Goal: Task Accomplishment & Management: Manage account settings

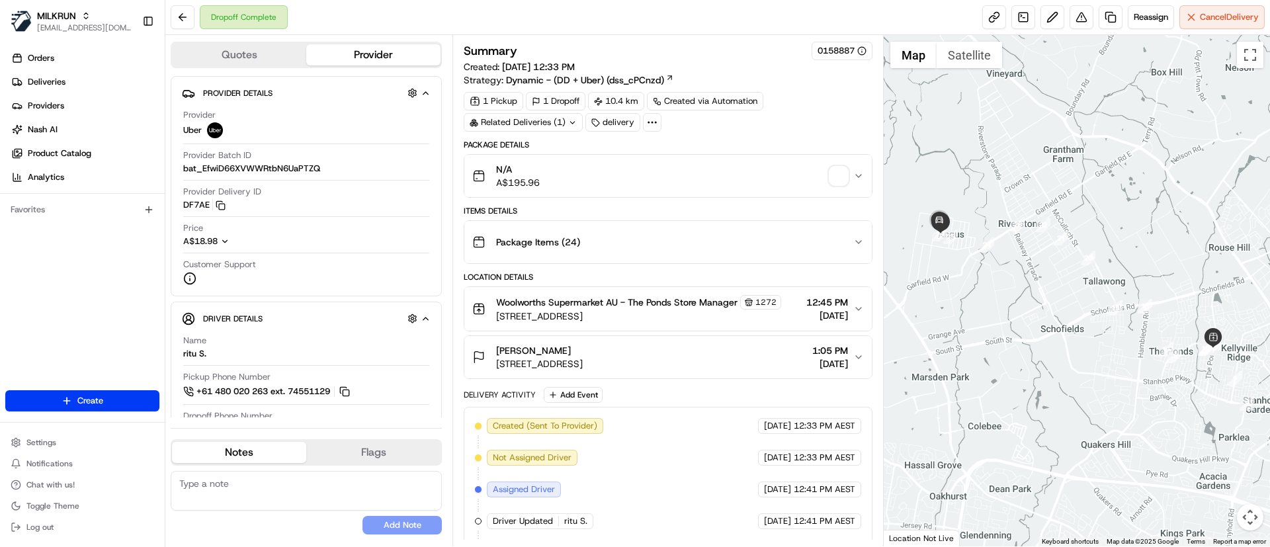
click at [841, 185] on span "button" at bounding box center [839, 176] width 19 height 19
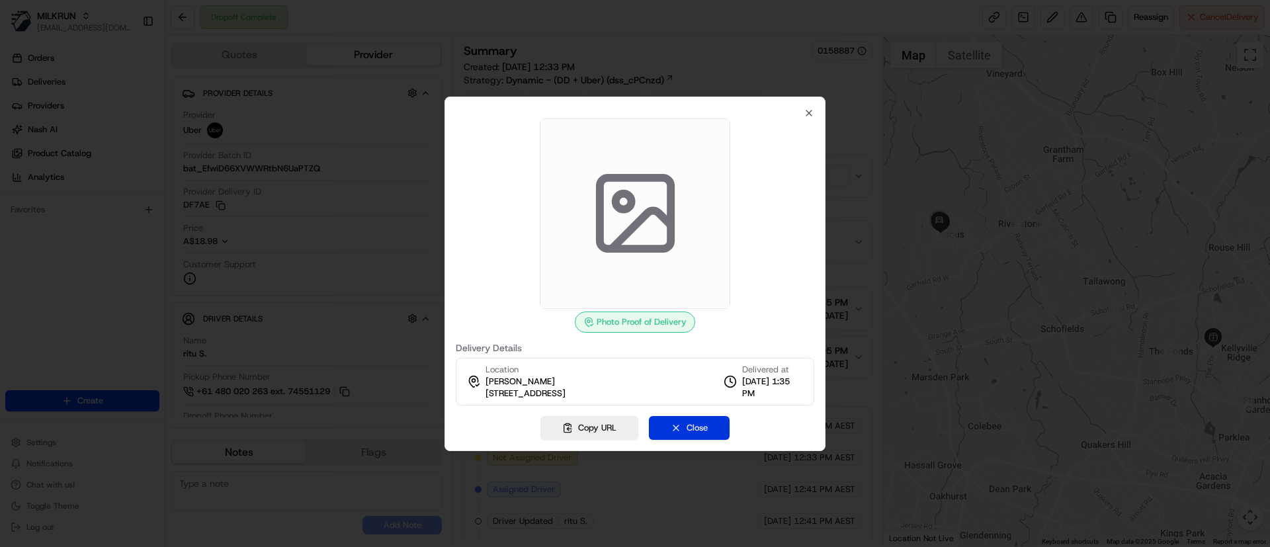
click at [687, 424] on button "Close" at bounding box center [689, 428] width 81 height 24
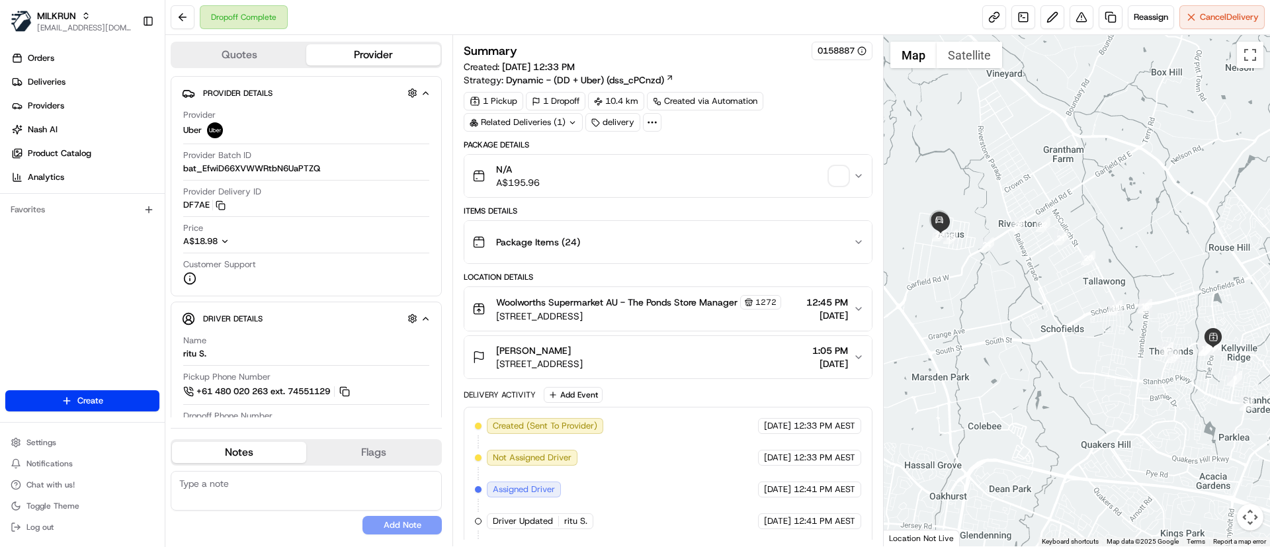
click at [839, 167] on span "button" at bounding box center [839, 176] width 19 height 19
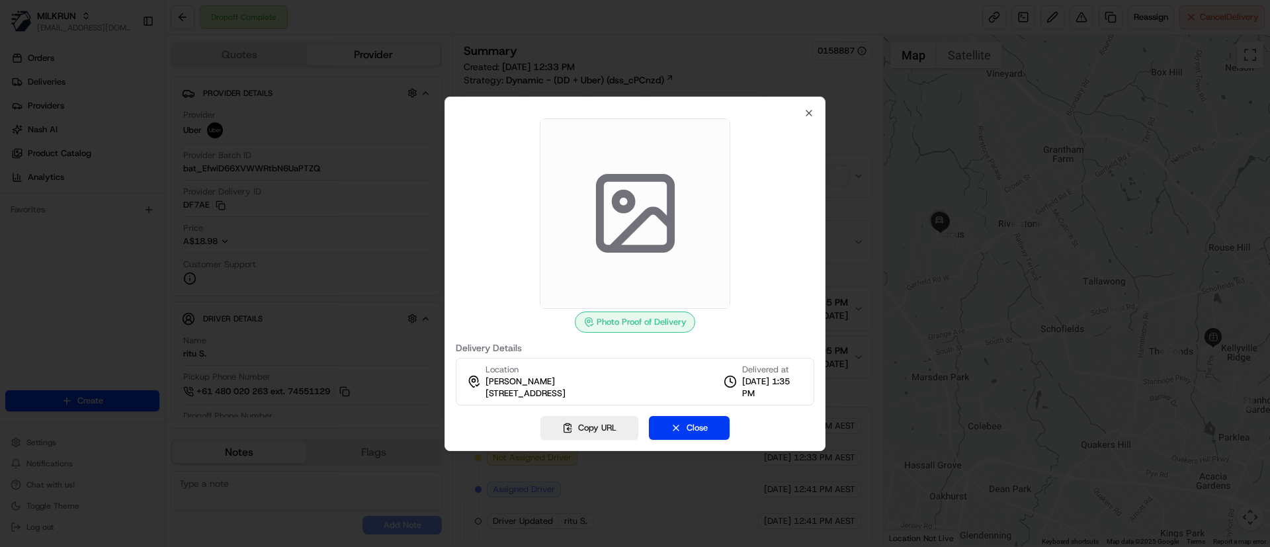
drag, startPoint x: 643, startPoint y: 234, endPoint x: 529, endPoint y: 247, distance: 115.2
click at [529, 246] on div at bounding box center [635, 213] width 359 height 191
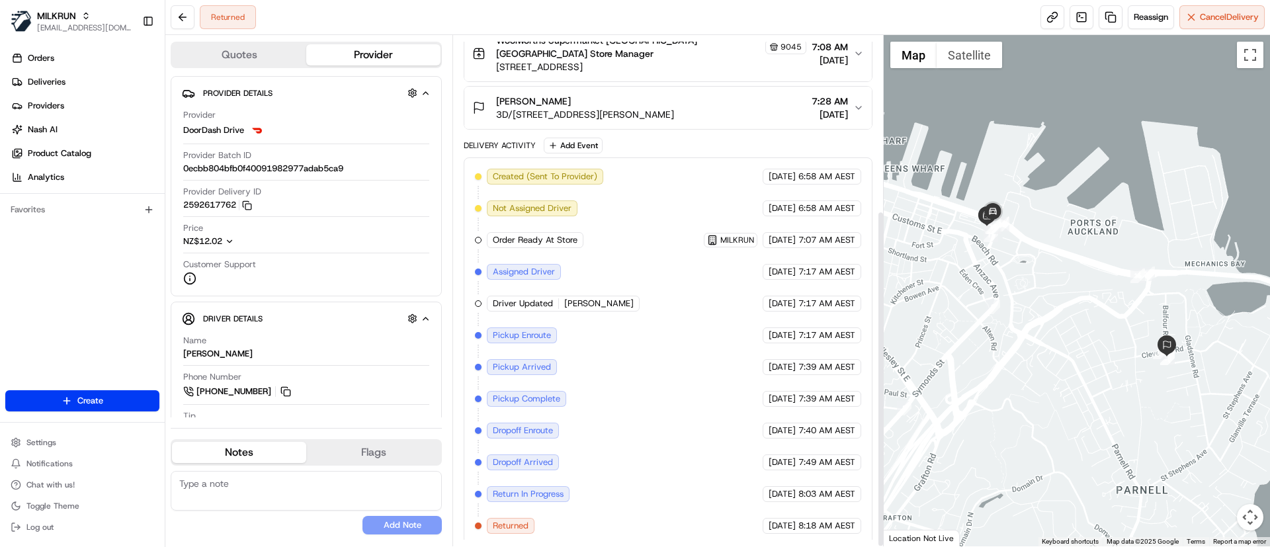
scroll to position [267, 0]
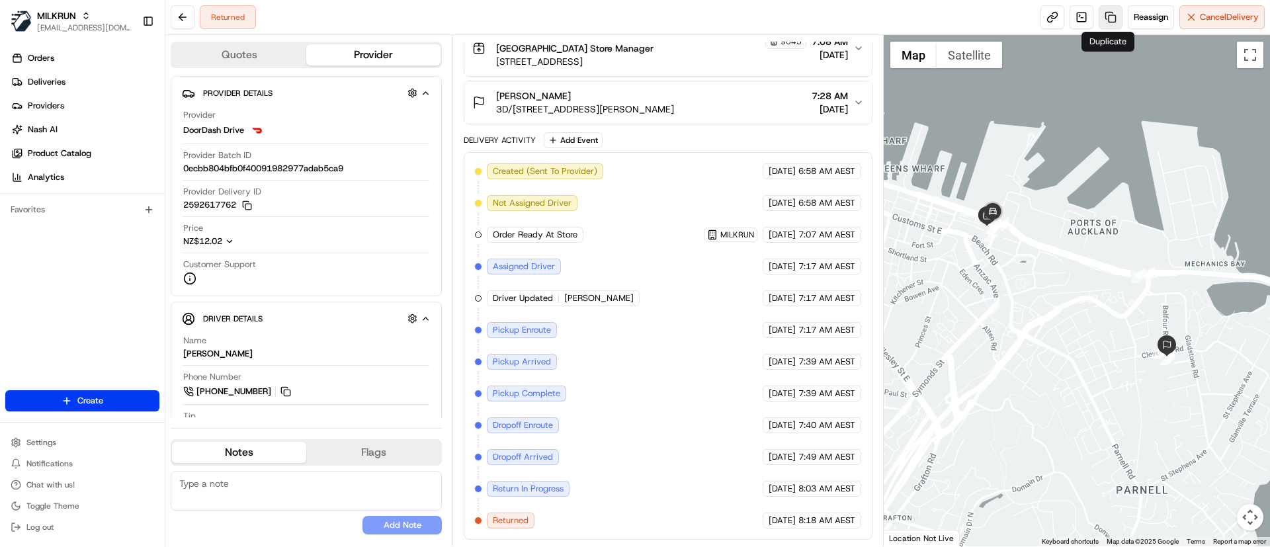
click at [1107, 12] on link at bounding box center [1111, 17] width 24 height 24
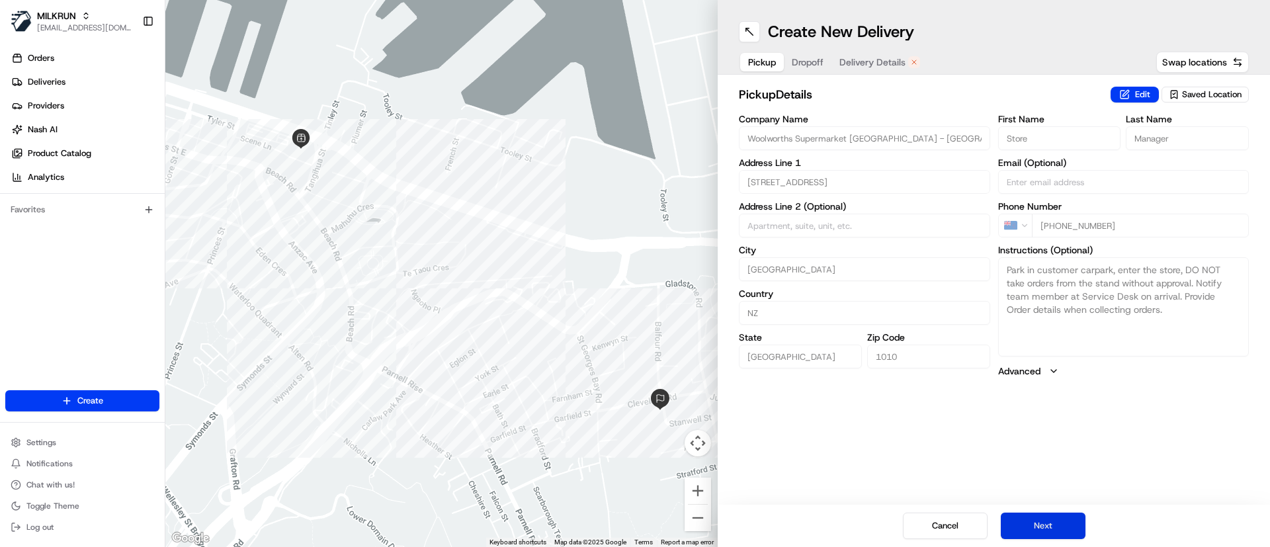
click at [1035, 528] on button "Next" at bounding box center [1043, 526] width 85 height 26
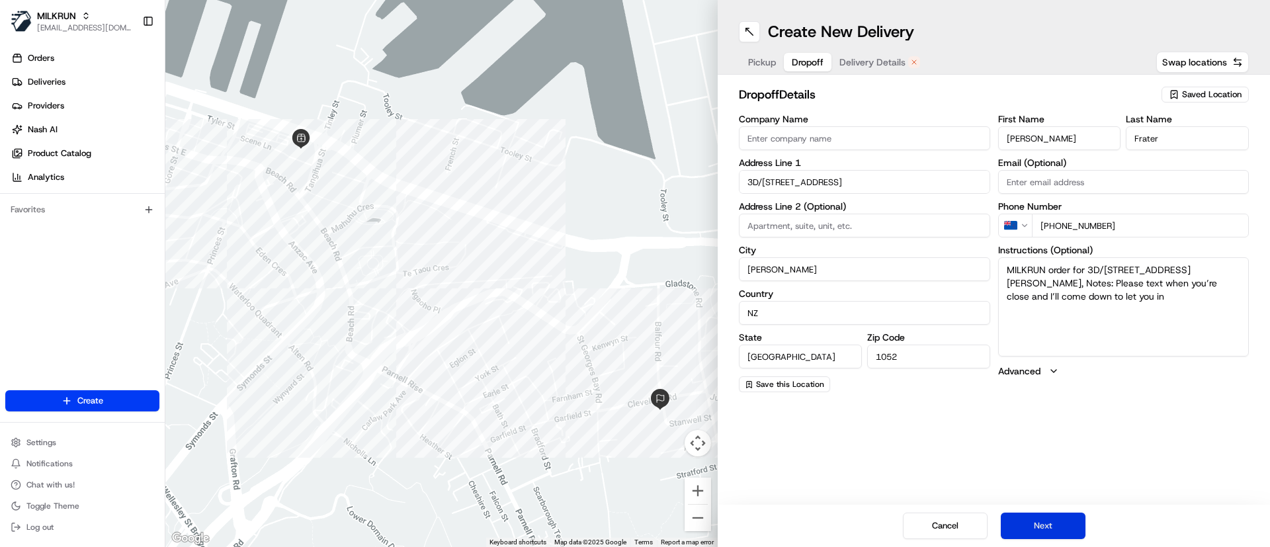
click at [1065, 530] on button "Next" at bounding box center [1043, 526] width 85 height 26
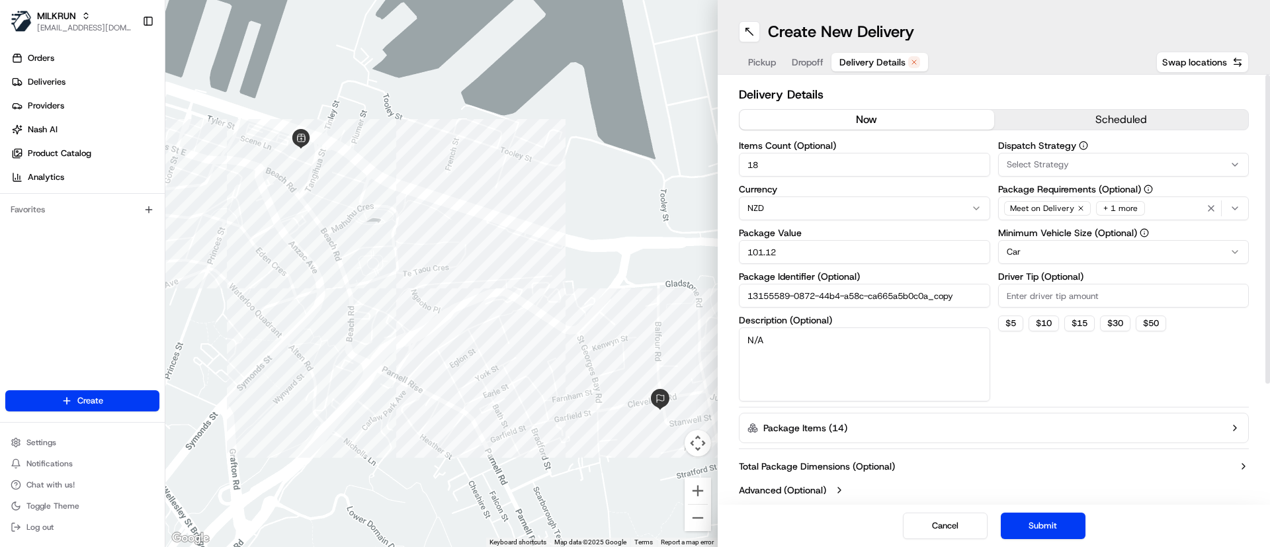
click at [842, 114] on button "now" at bounding box center [867, 120] width 255 height 20
drag, startPoint x: 1040, startPoint y: 525, endPoint x: 1031, endPoint y: 521, distance: 9.8
click at [1041, 522] on button "Submit" at bounding box center [1043, 526] width 85 height 26
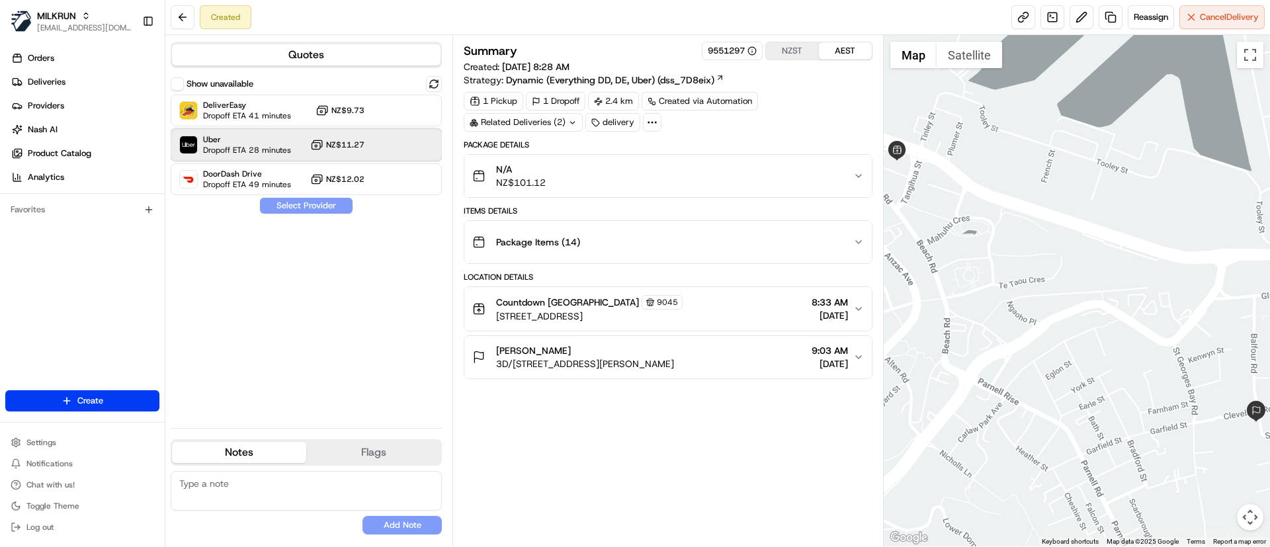
click at [248, 136] on span "Uber" at bounding box center [247, 139] width 88 height 11
click at [279, 202] on button "Assign Provider" at bounding box center [306, 206] width 94 height 16
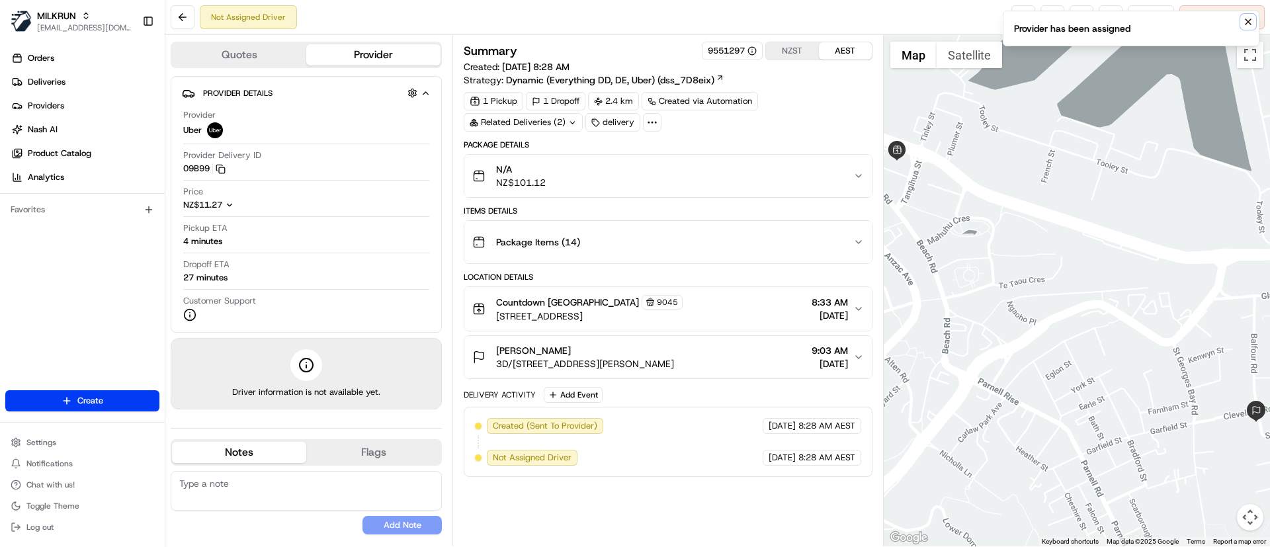
click at [1252, 19] on icon "Notifications (F8)" at bounding box center [1248, 22] width 11 height 11
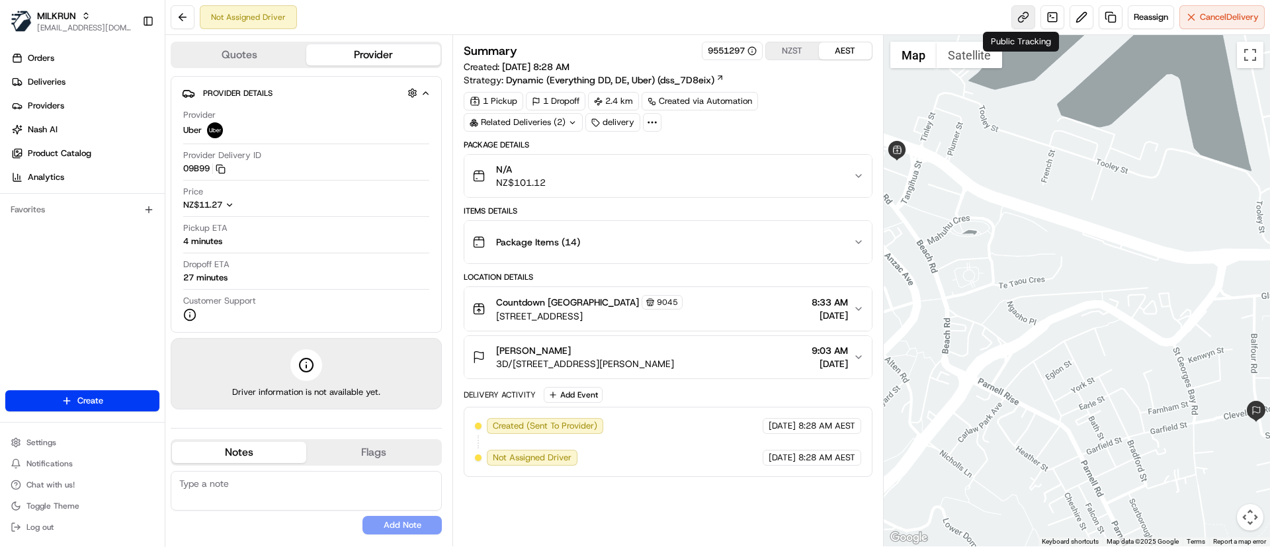
click at [1017, 16] on link at bounding box center [1024, 17] width 24 height 24
click at [1014, 19] on link at bounding box center [1024, 17] width 24 height 24
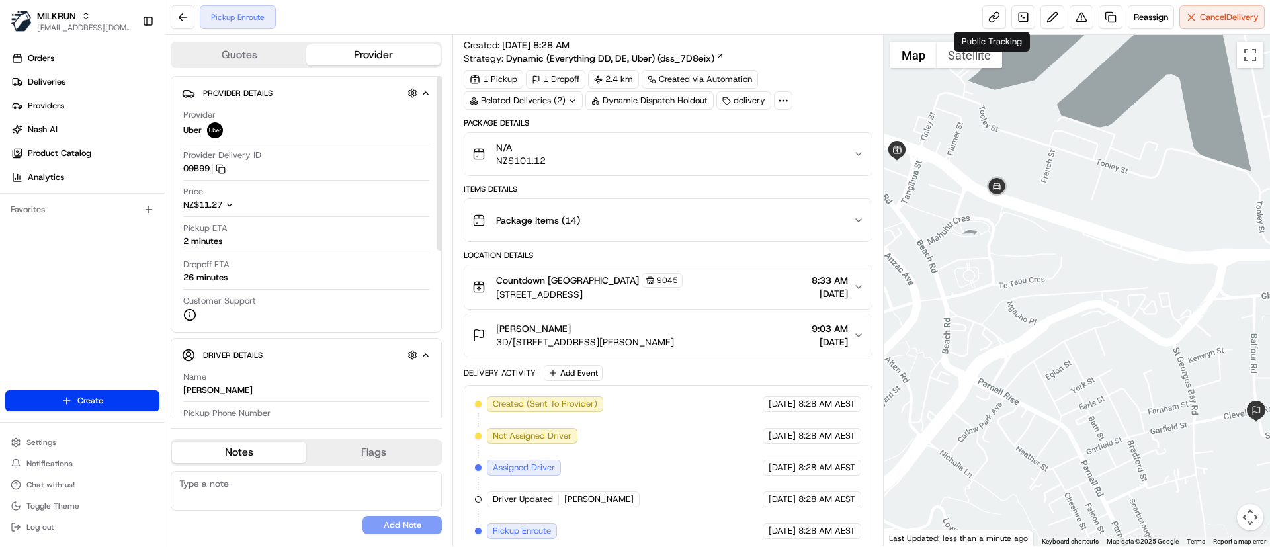
scroll to position [32, 0]
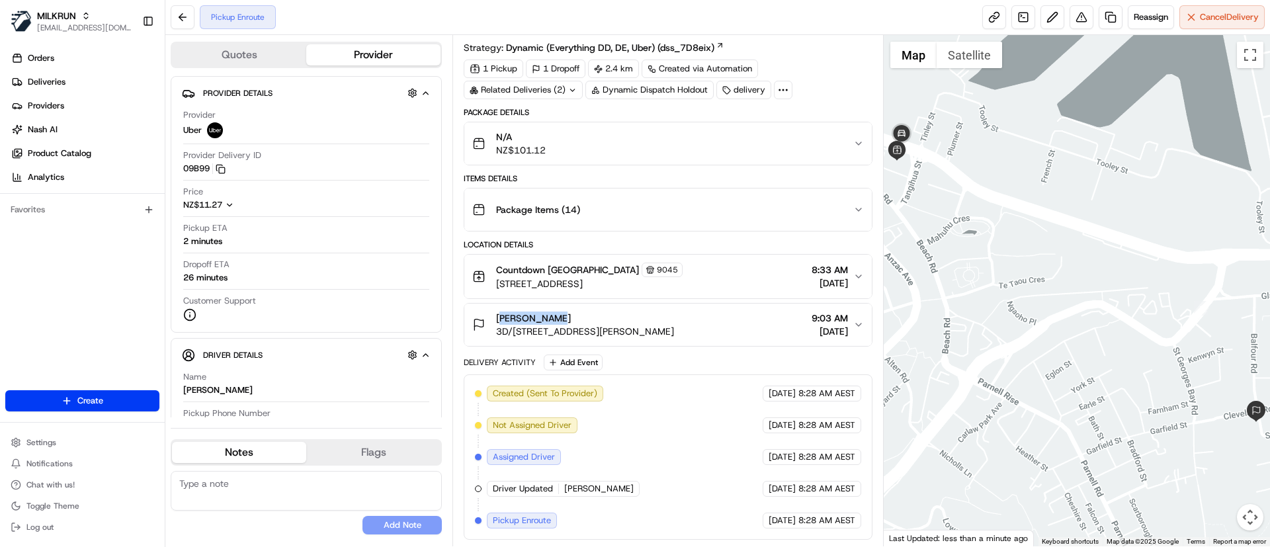
drag, startPoint x: 557, startPoint y: 316, endPoint x: 493, endPoint y: 317, distance: 64.2
click at [493, 317] on div "Lucy Frater 3D/28 Stanwell Street, Parnell, Auckland 1052, New Zealand" at bounding box center [573, 325] width 202 height 26
copy span "Lucy Frater"
click at [666, 447] on div "Created (Sent To Provider) Uber 18/08/2025 8:28 AM AEST Not Assigned Driver Ube…" at bounding box center [668, 457] width 386 height 143
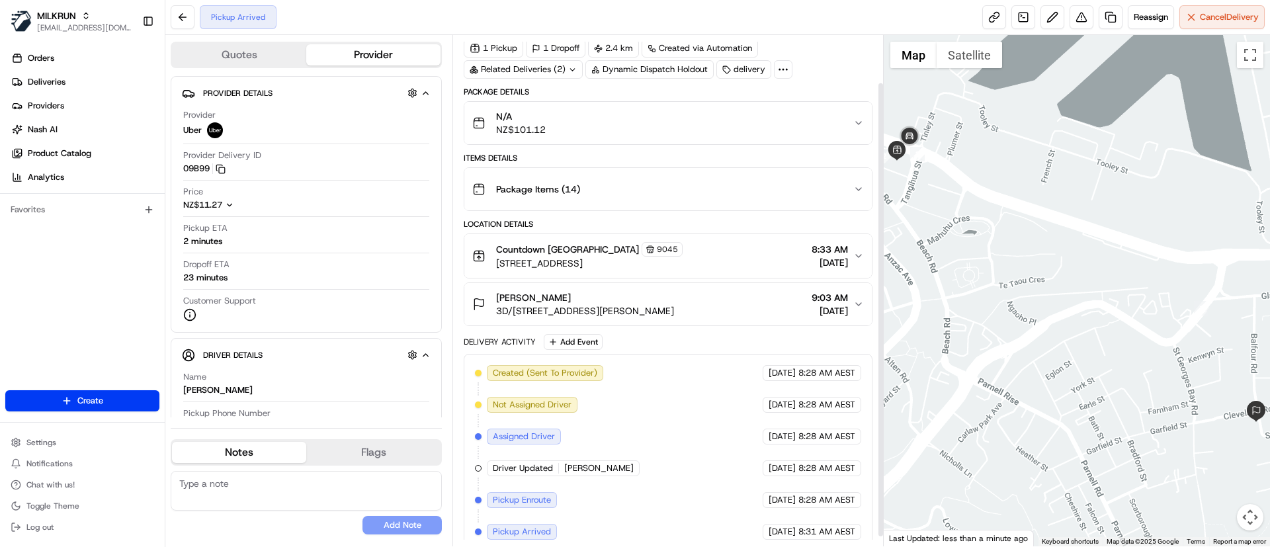
scroll to position [64, 0]
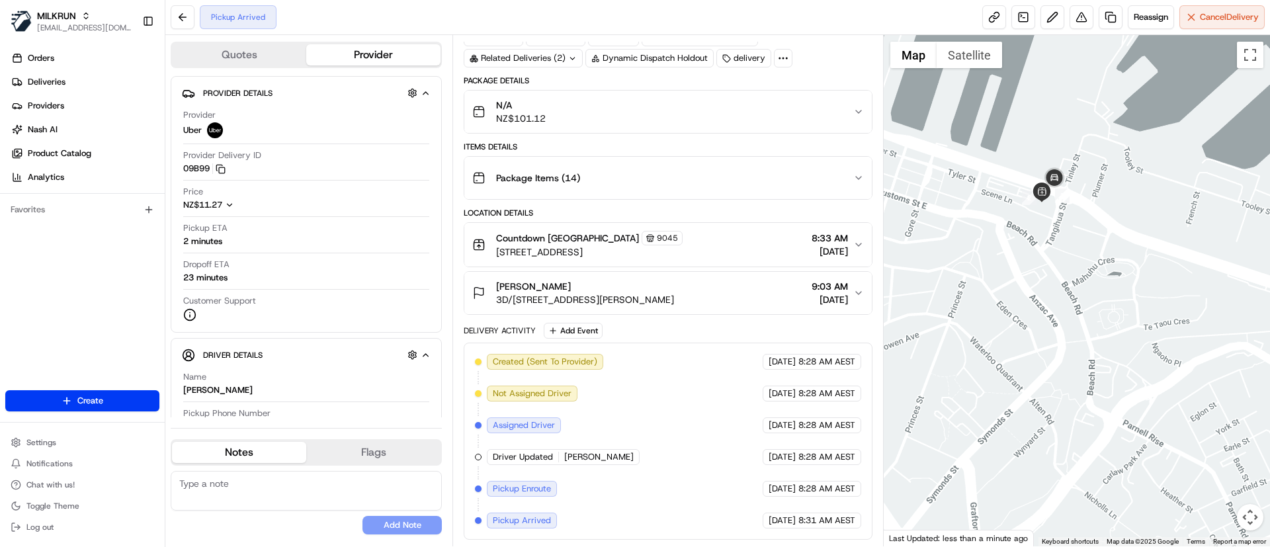
drag, startPoint x: 960, startPoint y: 272, endPoint x: 1083, endPoint y: 306, distance: 127.2
click at [1083, 306] on div at bounding box center [1077, 290] width 387 height 511
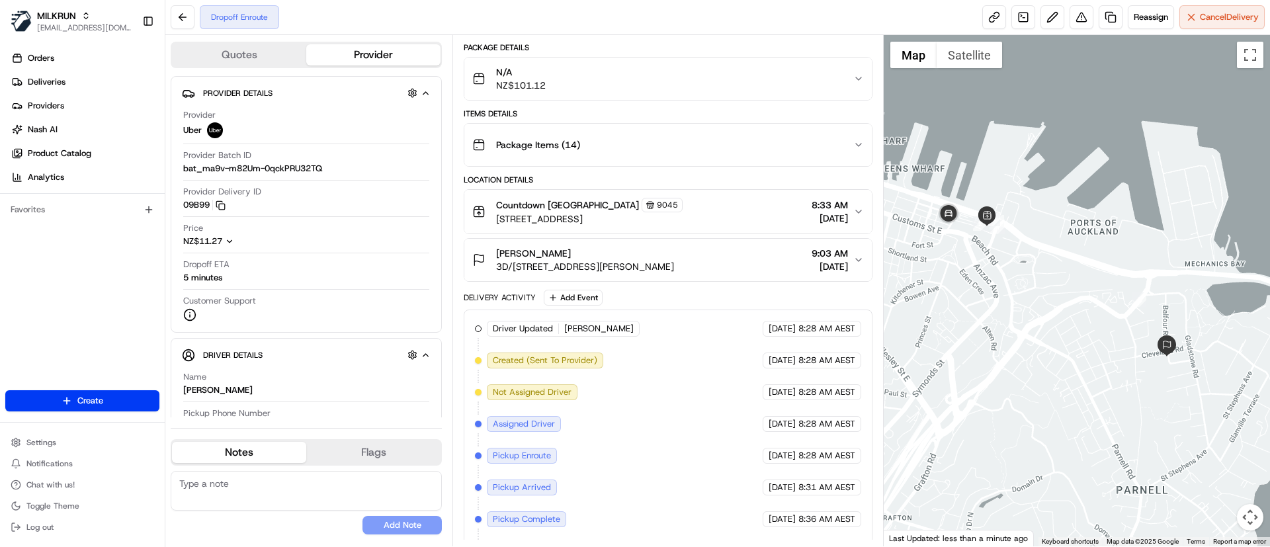
scroll to position [128, 0]
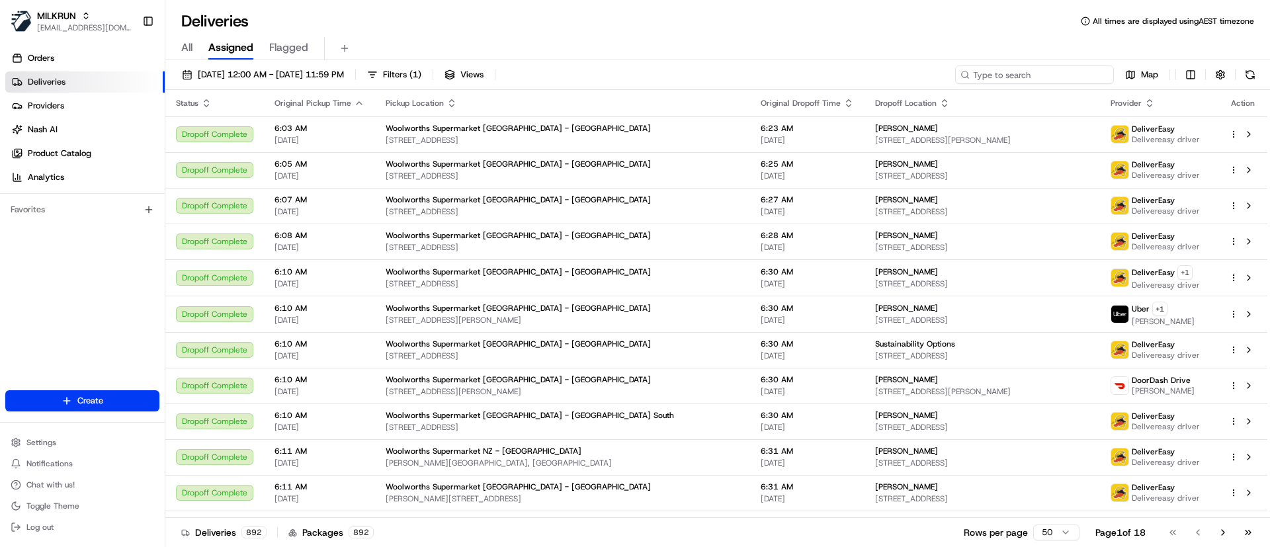
click at [1032, 68] on input at bounding box center [1034, 75] width 159 height 19
paste input "51fe41d5-f975-4ed0-9a76-f90f70c648ee"
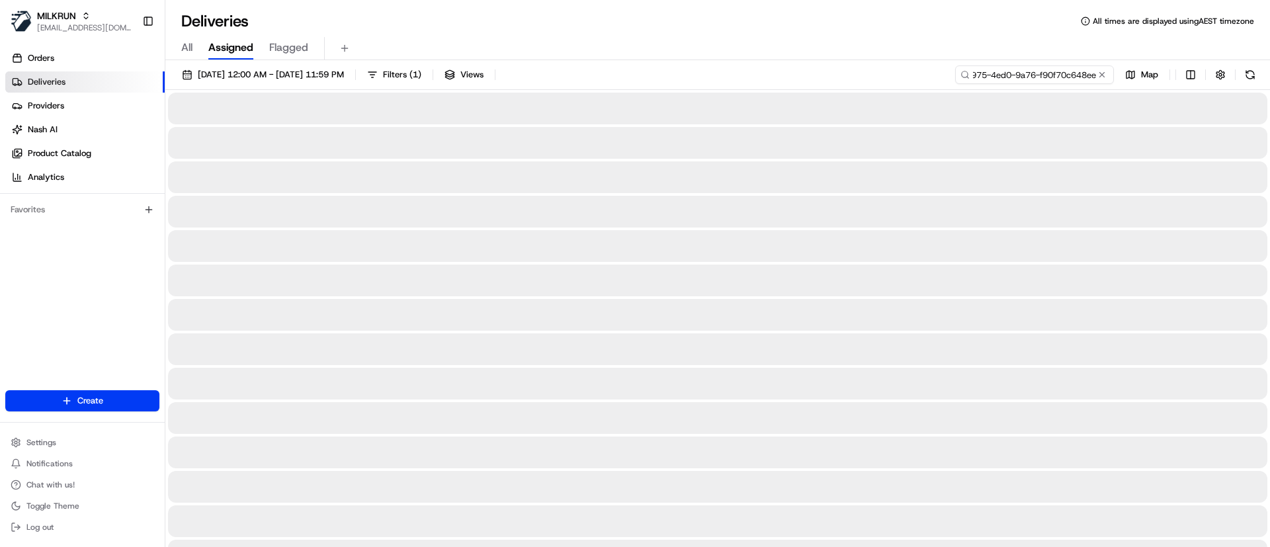
type input "51fe41d5-f975-4ed0-9a76-f90f70c648ee"
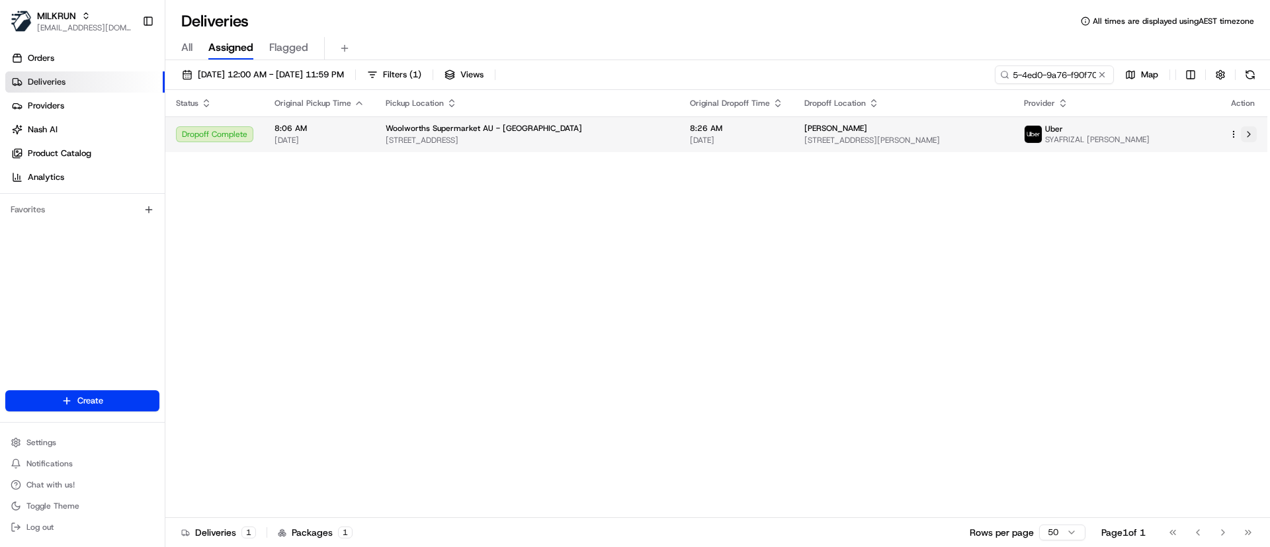
click at [1254, 134] on button at bounding box center [1249, 134] width 16 height 16
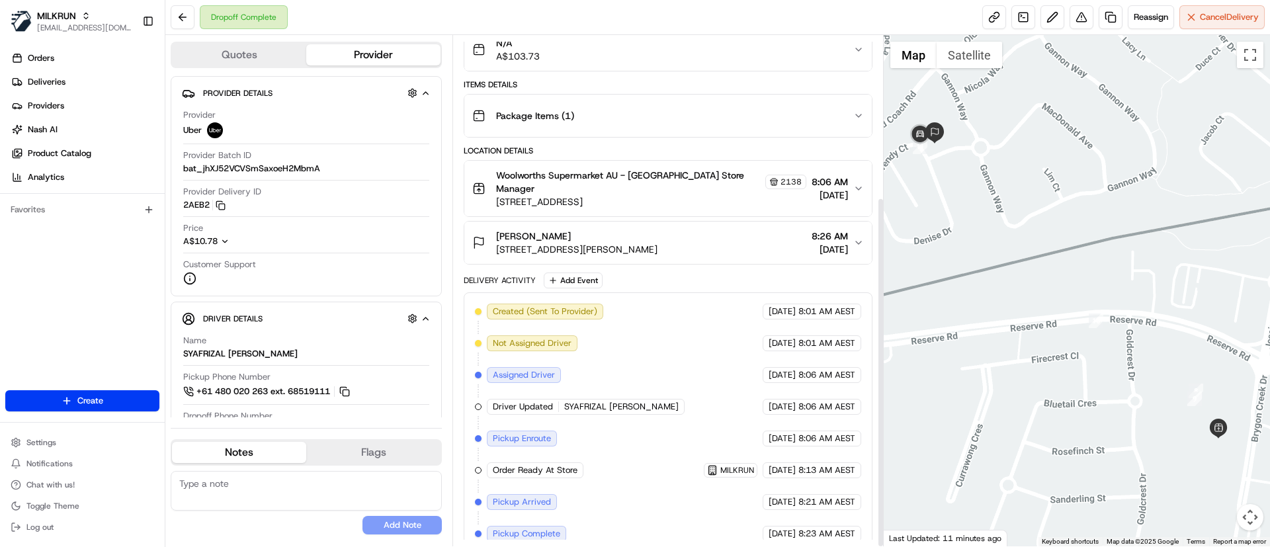
scroll to position [235, 0]
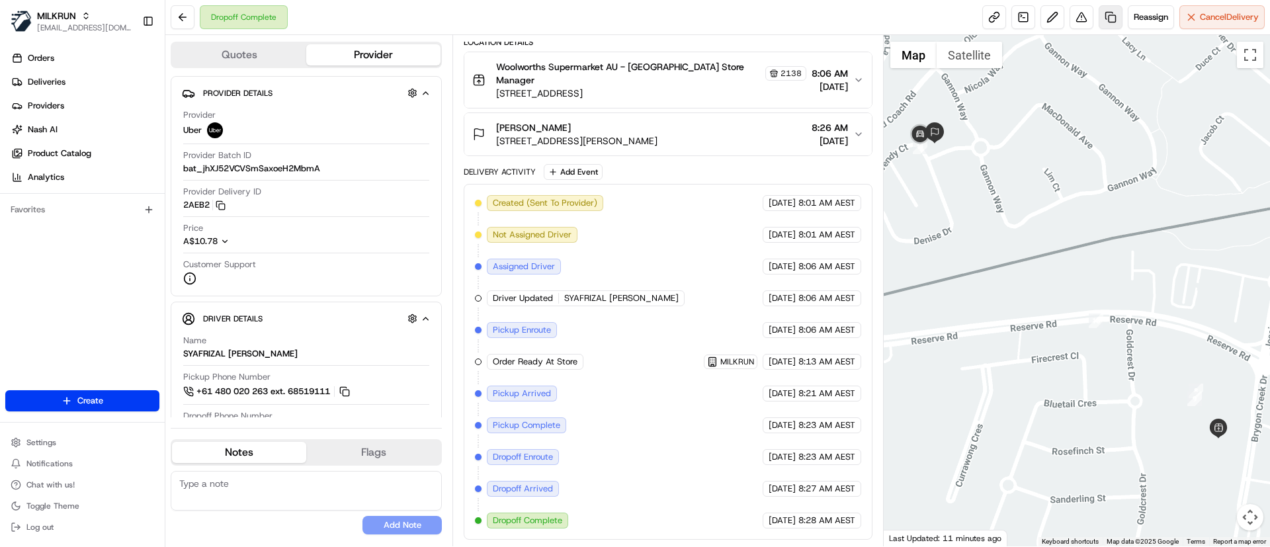
click at [1108, 15] on link at bounding box center [1111, 17] width 24 height 24
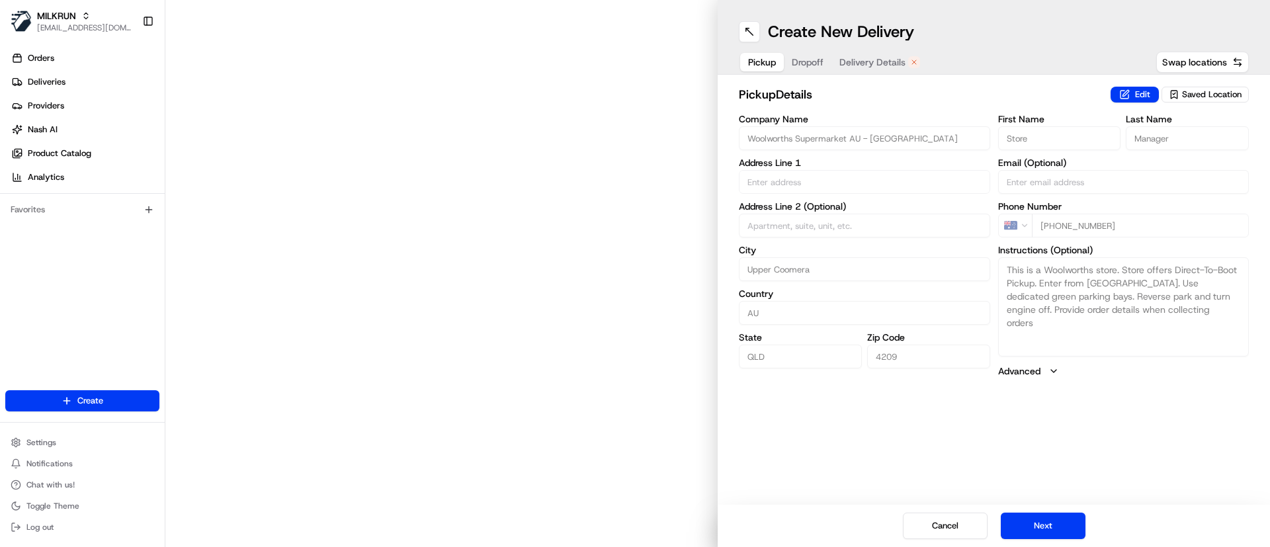
type input "177 Reserve Rd"
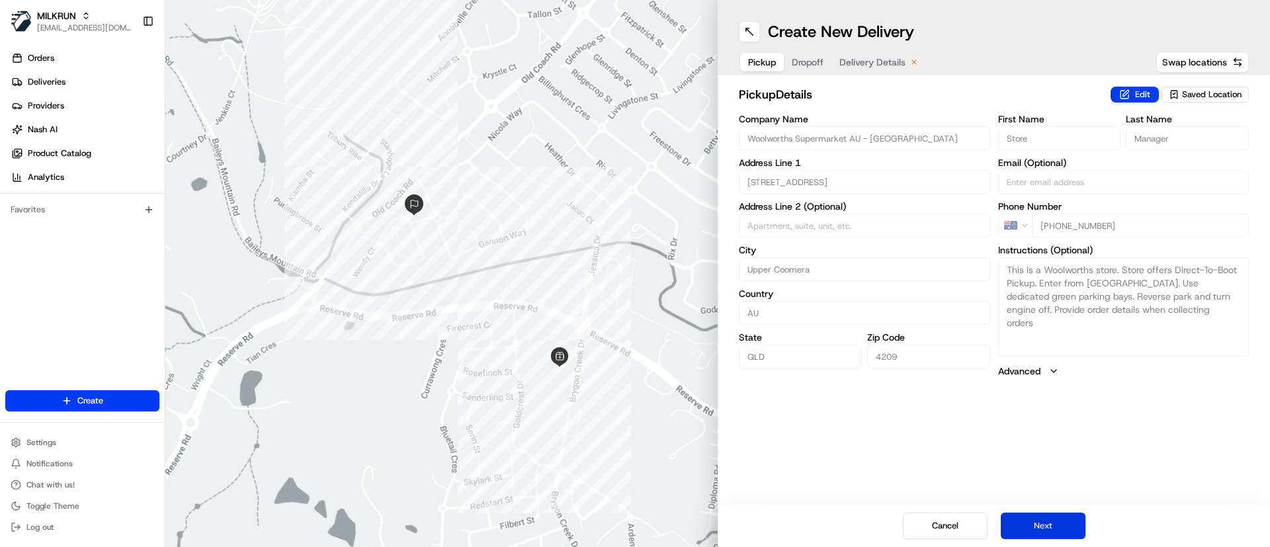
click at [1061, 526] on button "Next" at bounding box center [1043, 526] width 85 height 26
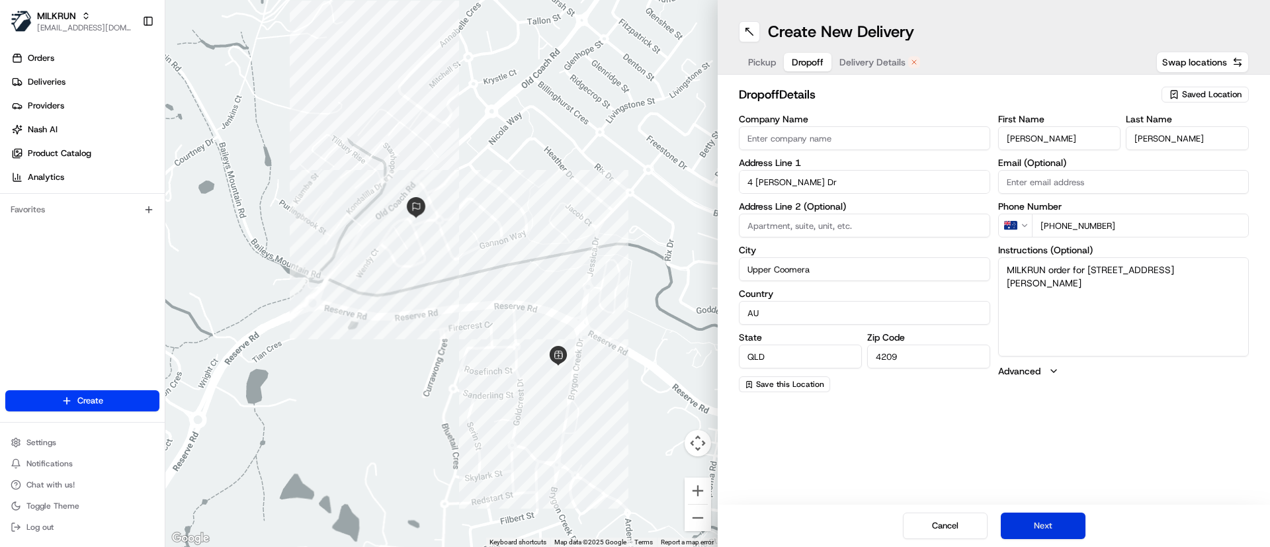
click at [1059, 522] on button "Next" at bounding box center [1043, 526] width 85 height 26
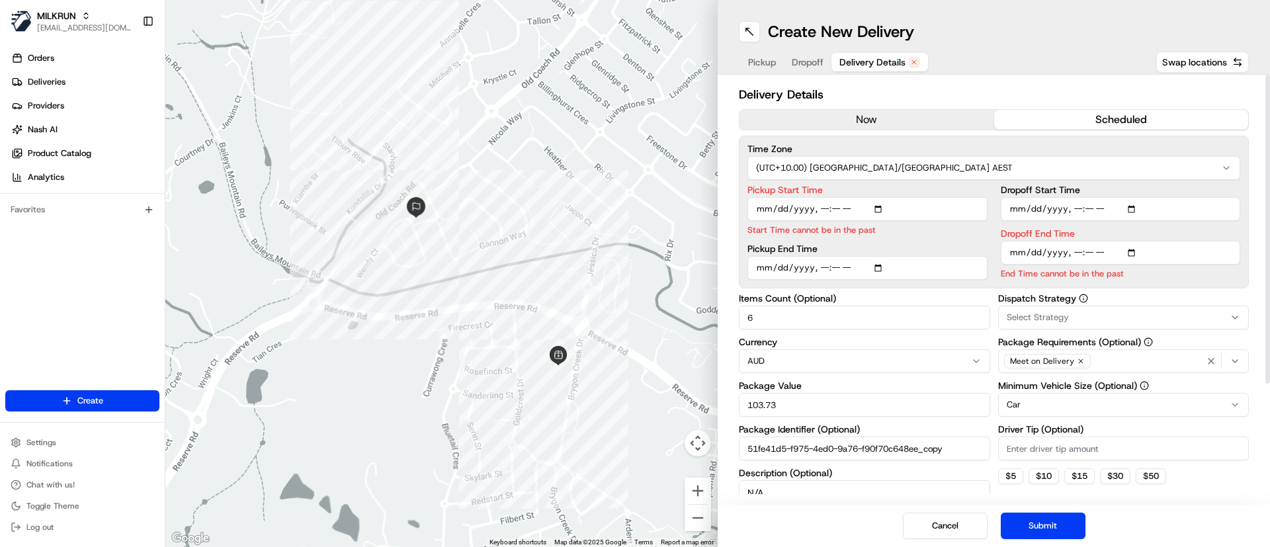
click at [871, 118] on button "now" at bounding box center [867, 120] width 255 height 20
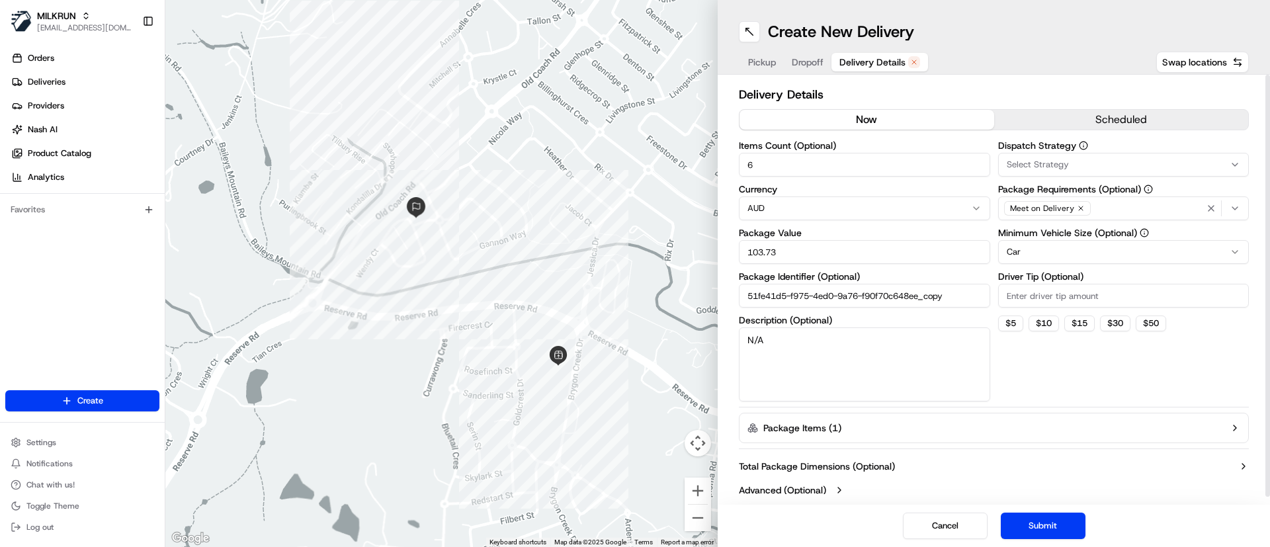
click at [1039, 525] on button "Submit" at bounding box center [1043, 526] width 85 height 26
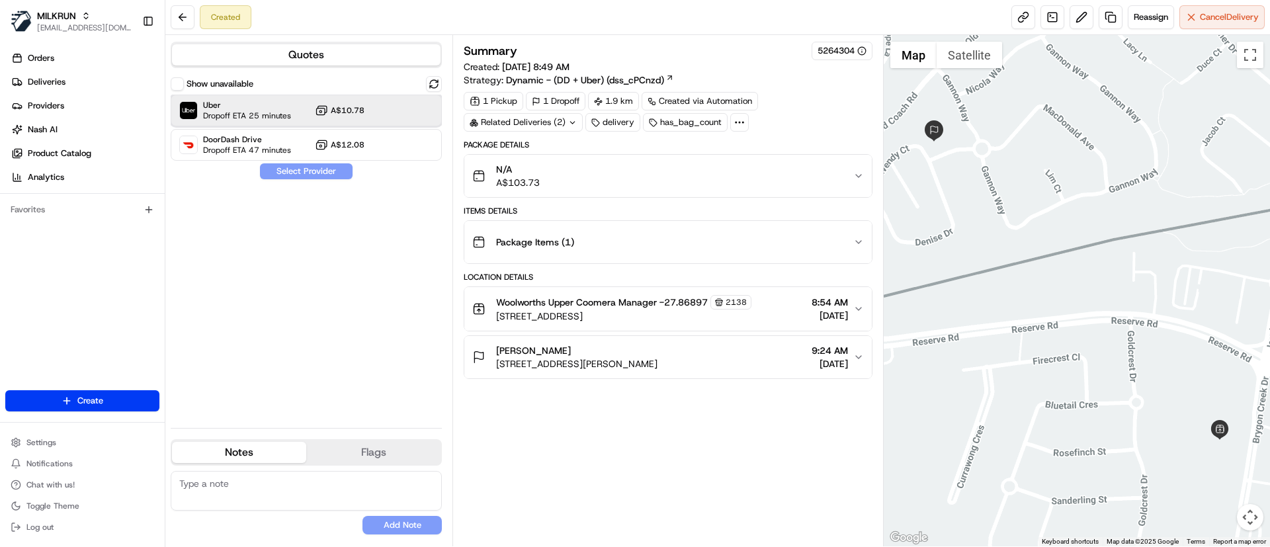
click at [249, 108] on span "Uber" at bounding box center [247, 105] width 88 height 11
click at [279, 177] on button "Assign Provider" at bounding box center [306, 171] width 94 height 16
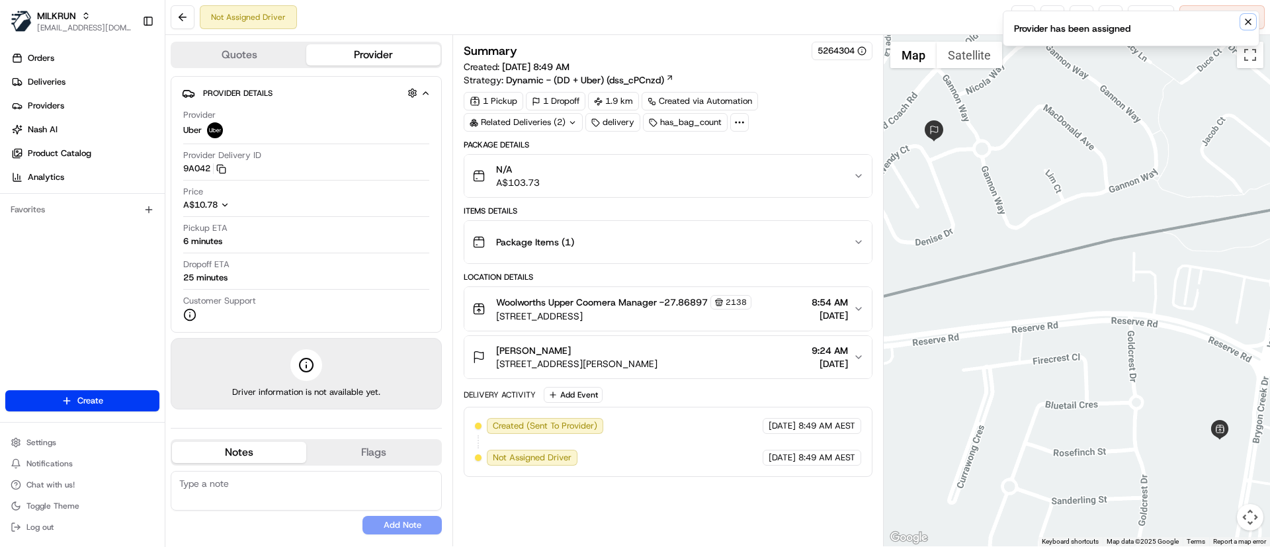
drag, startPoint x: 1251, startPoint y: 20, endPoint x: 1225, endPoint y: 4, distance: 29.7
click at [1251, 19] on icon "Notifications (F8)" at bounding box center [1248, 22] width 11 height 11
click at [1249, 19] on icon "Notifications (F8)" at bounding box center [1248, 22] width 11 height 11
click at [1023, 15] on link at bounding box center [1024, 17] width 24 height 24
click at [622, 512] on div "Summary 5264304 Created: 18/08/2025 8:49 AM Strategy: Dynamic - (DD + Uber) (ds…" at bounding box center [668, 291] width 408 height 498
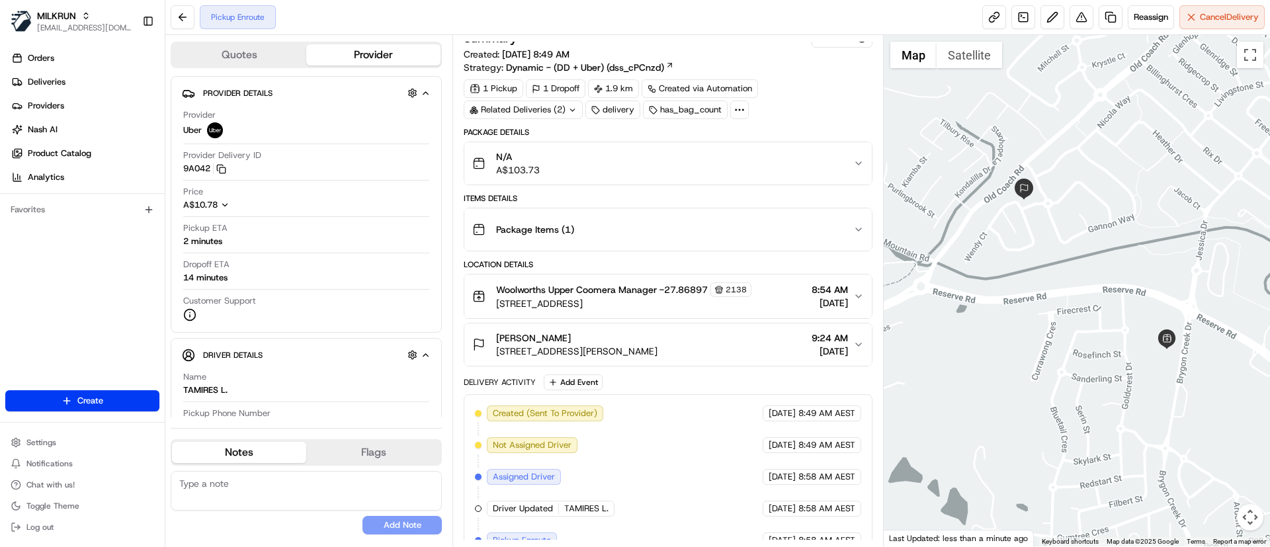
scroll to position [32, 0]
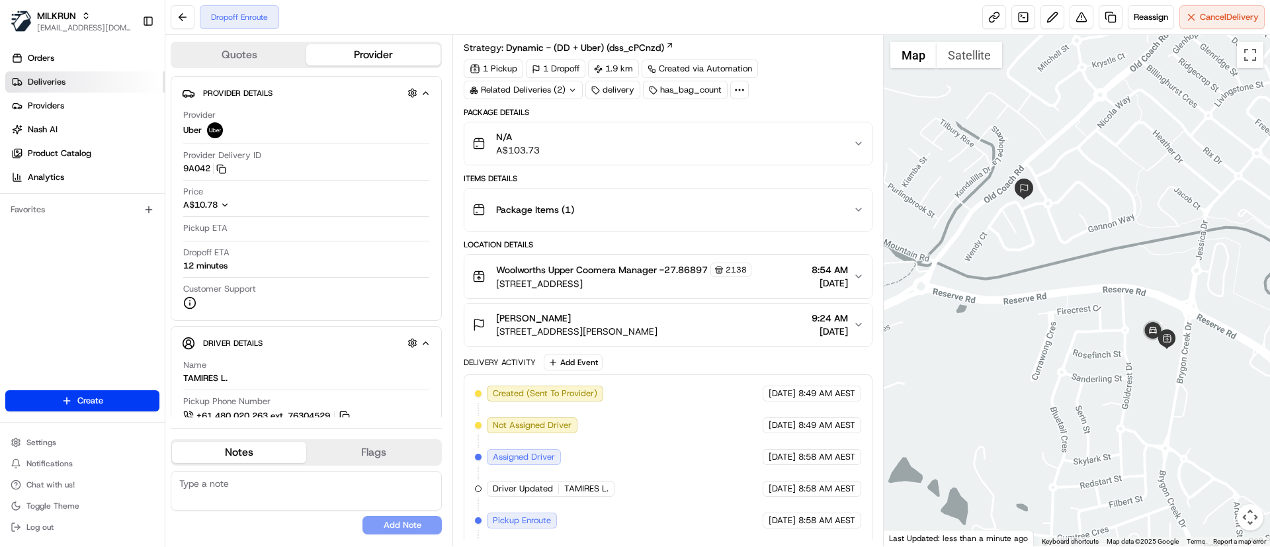
click at [46, 78] on span "Deliveries" at bounding box center [47, 82] width 38 height 12
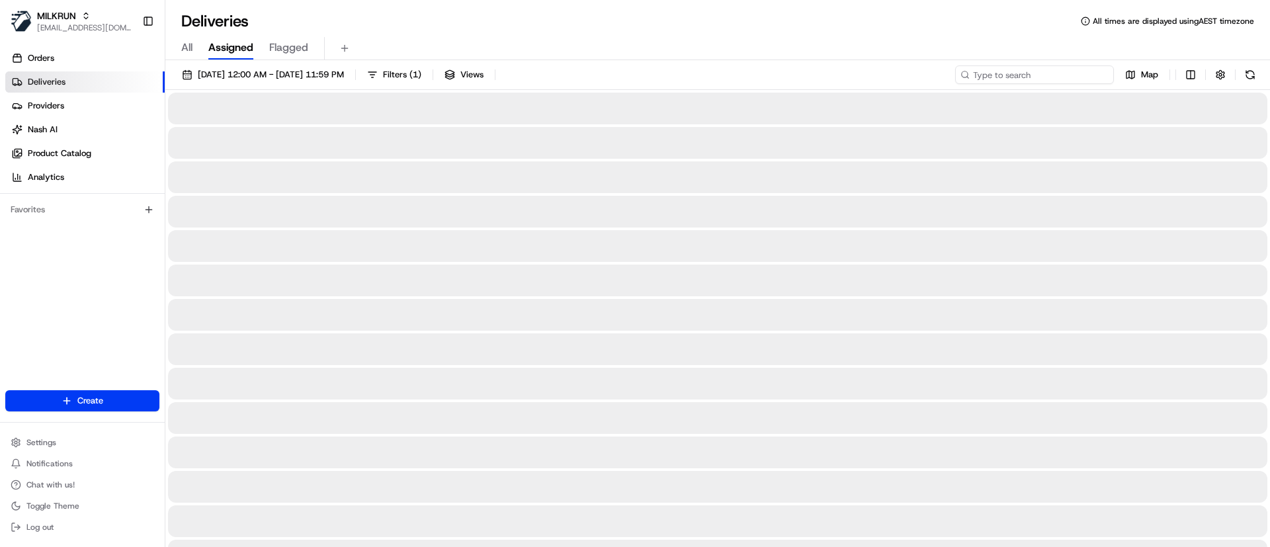
click at [1029, 75] on input at bounding box center [1034, 75] width 159 height 19
paste input "cabf0f66-668e-43bb-9fd3-c5fd8ba58ebb"
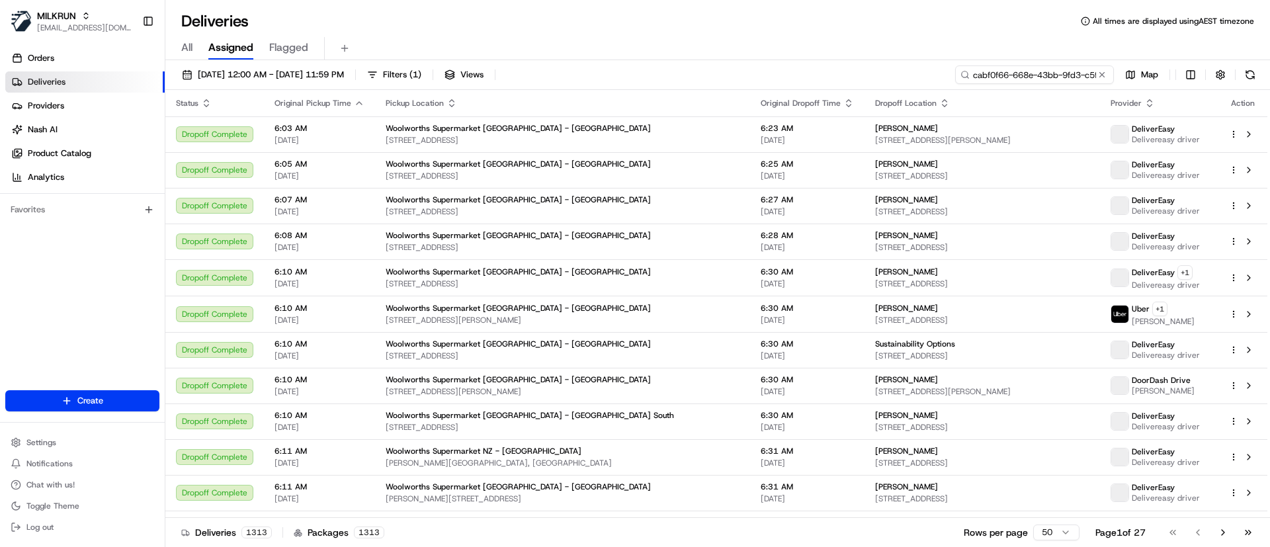
scroll to position [0, 53]
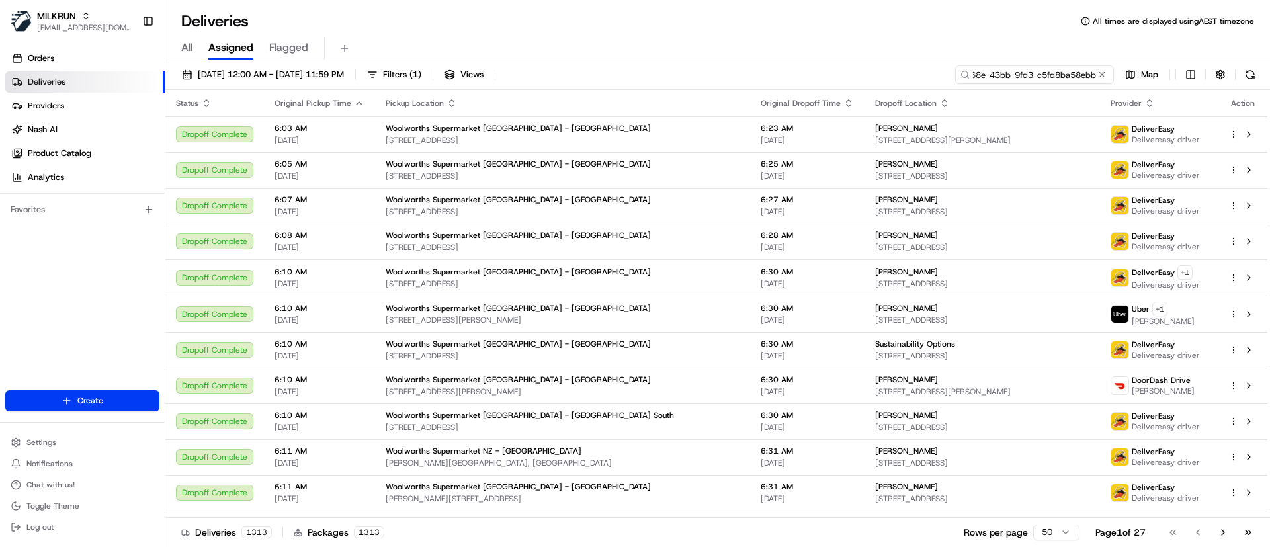
type input "cabf0f66-668e-43bb-9fd3-c5fd8ba58ebb"
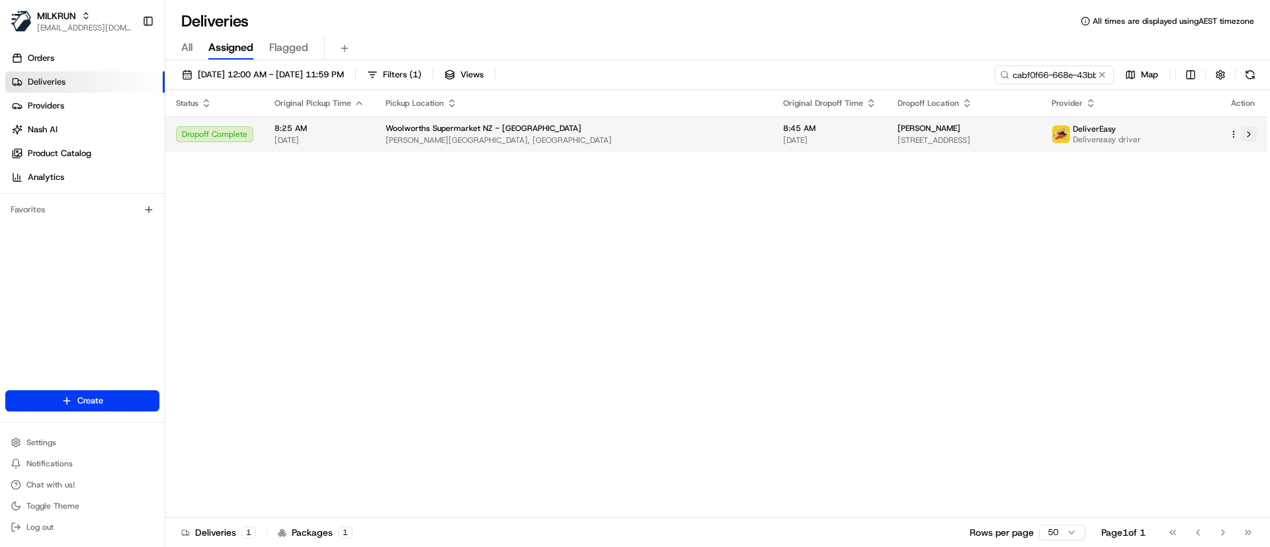
click at [1253, 135] on button at bounding box center [1249, 134] width 16 height 16
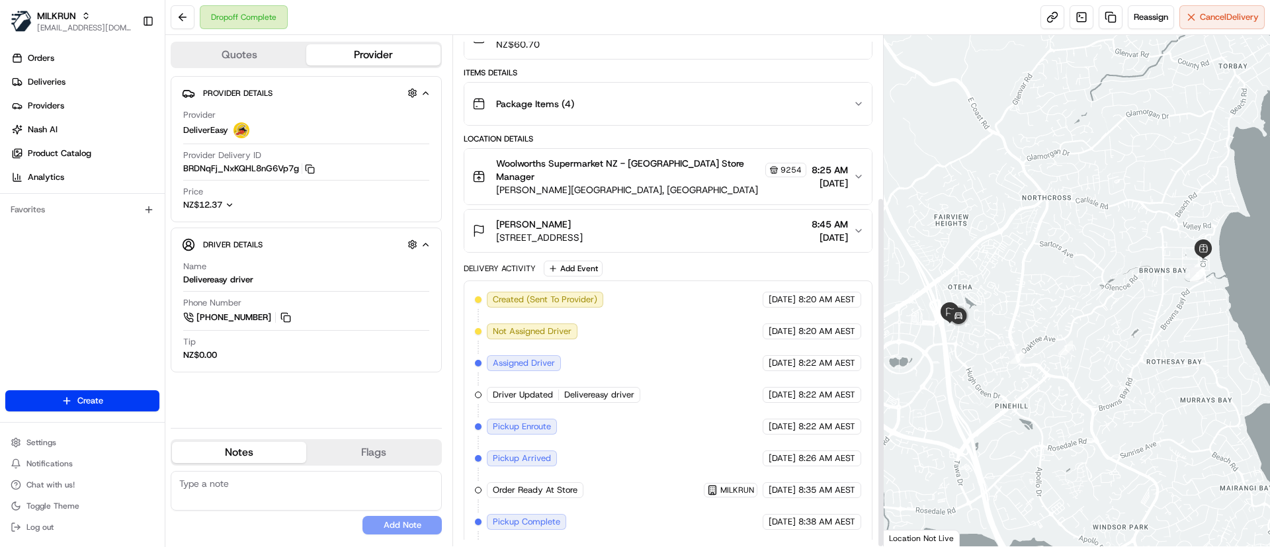
scroll to position [235, 0]
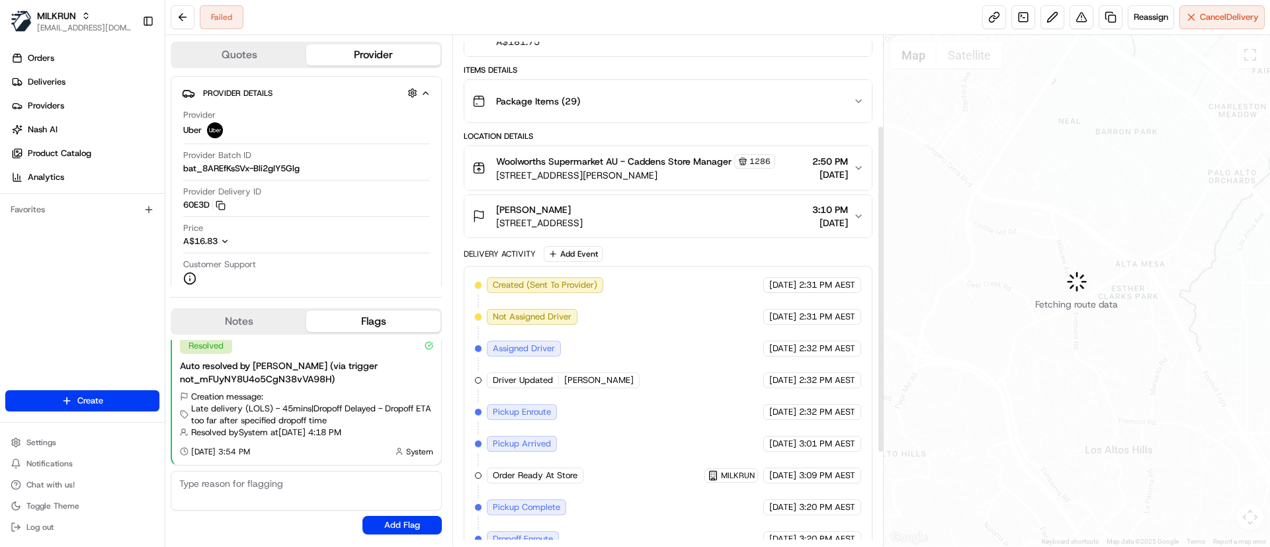
scroll to position [287, 0]
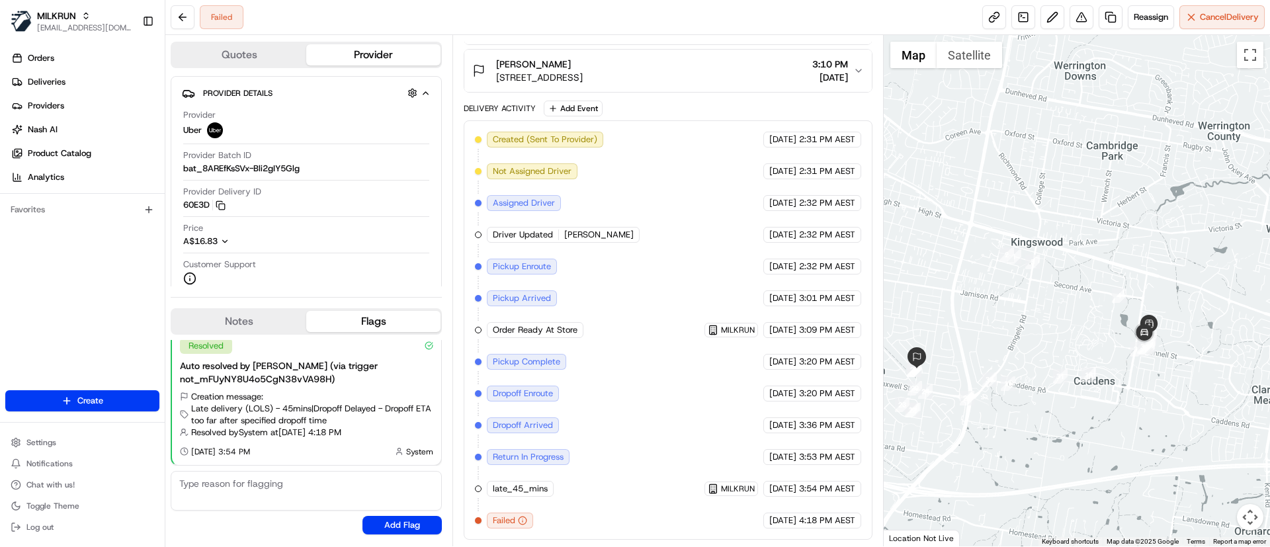
drag, startPoint x: 1187, startPoint y: 365, endPoint x: 1143, endPoint y: 425, distance: 74.8
click at [1143, 425] on div at bounding box center [1077, 290] width 387 height 511
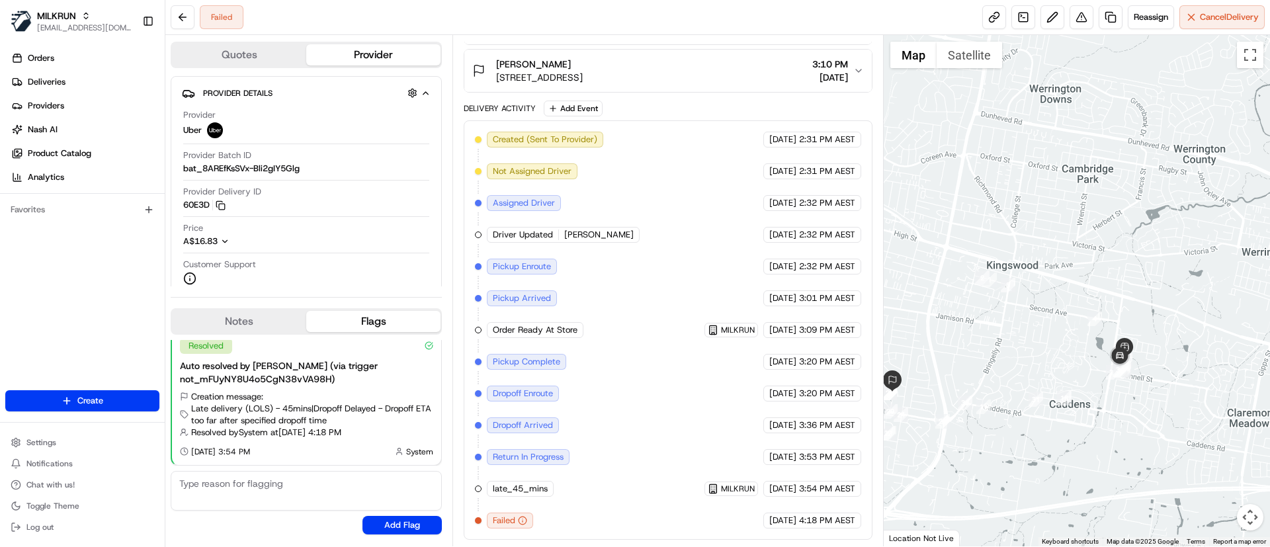
drag, startPoint x: 599, startPoint y: 68, endPoint x: 492, endPoint y: 66, distance: 107.9
click at [492, 66] on div "Joanne Stindl 8 Greenway Dr, South Penrith, NSW 2750, AU" at bounding box center [527, 71] width 111 height 26
copy span "[PERSON_NAME]"
click at [35, 82] on span "Deliveries" at bounding box center [47, 82] width 38 height 12
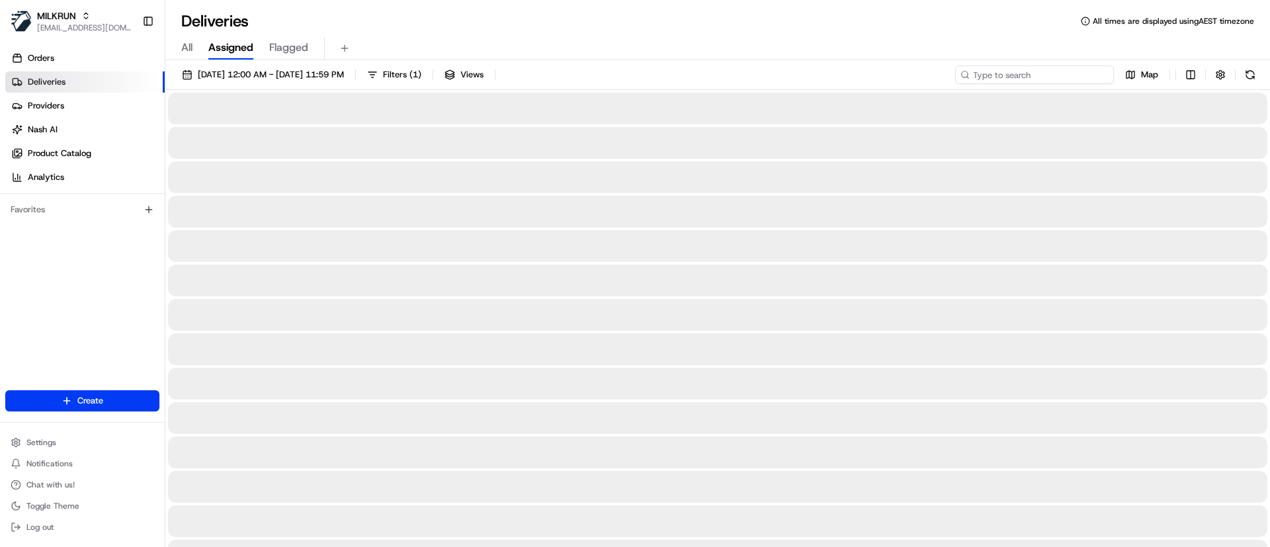
drag, startPoint x: 1059, startPoint y: 78, endPoint x: 985, endPoint y: 67, distance: 74.2
click at [1058, 77] on input at bounding box center [1034, 75] width 159 height 19
paste input "[PERSON_NAME]"
type input "[PERSON_NAME]"
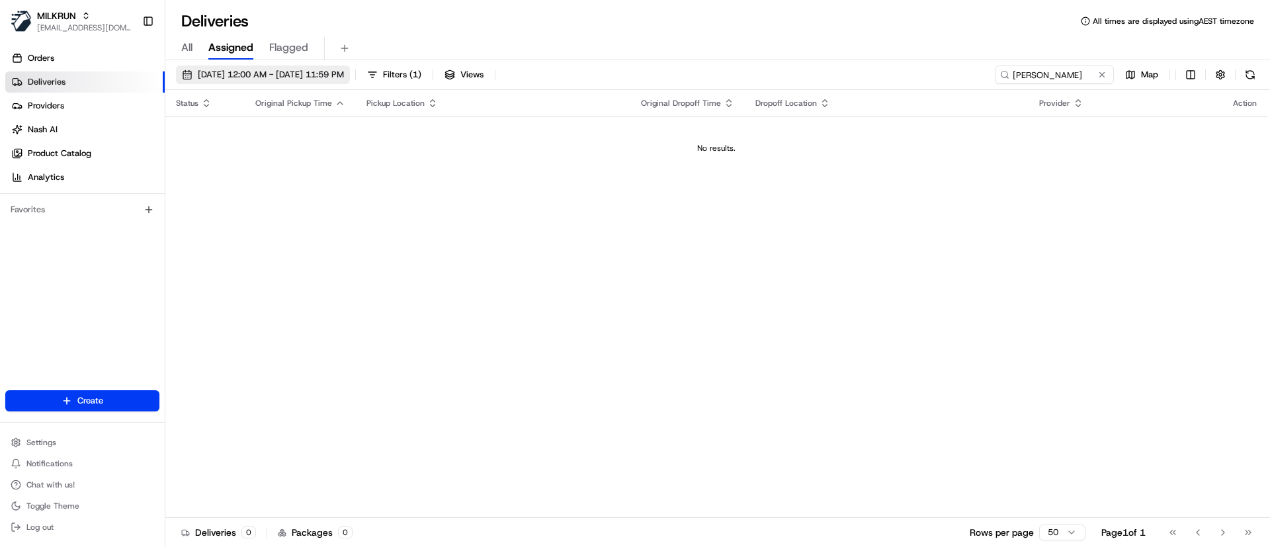
click at [210, 74] on span "[DATE] 12:00 AM - [DATE] 11:59 PM" at bounding box center [271, 75] width 146 height 12
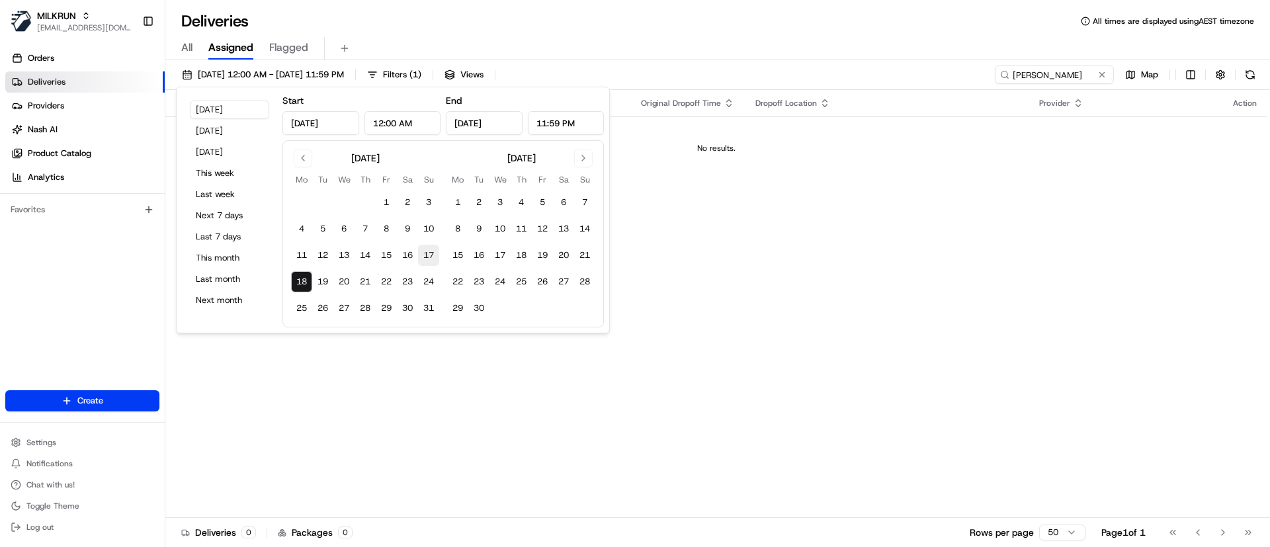
click at [431, 254] on button "17" at bounding box center [428, 255] width 21 height 21
type input "Aug 17, 2025"
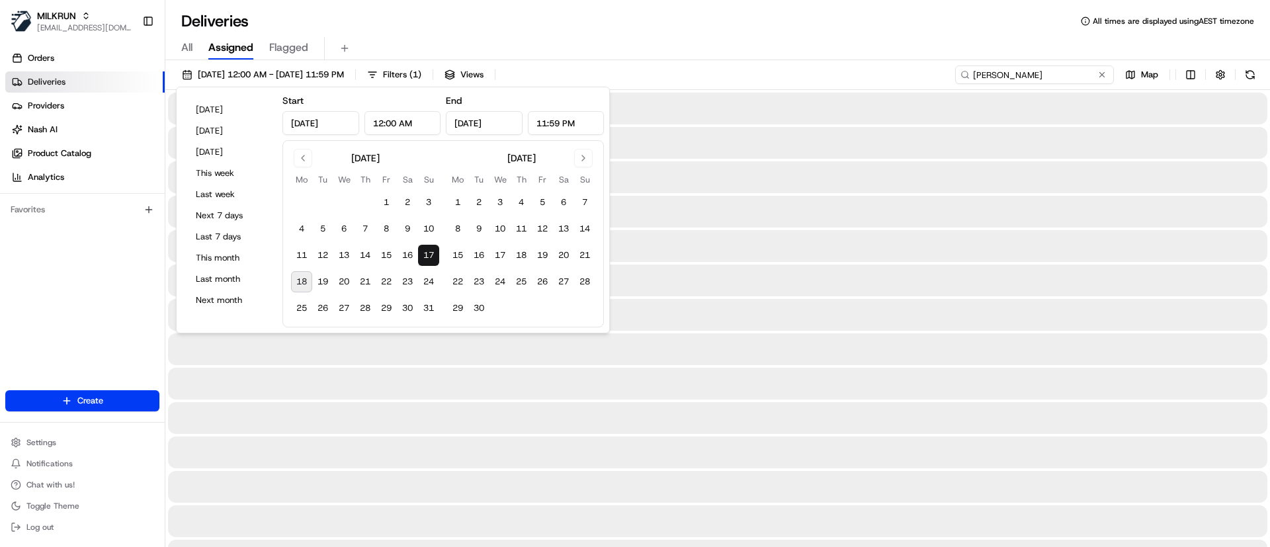
click at [1073, 76] on input "Joanne Stindl" at bounding box center [1034, 75] width 159 height 19
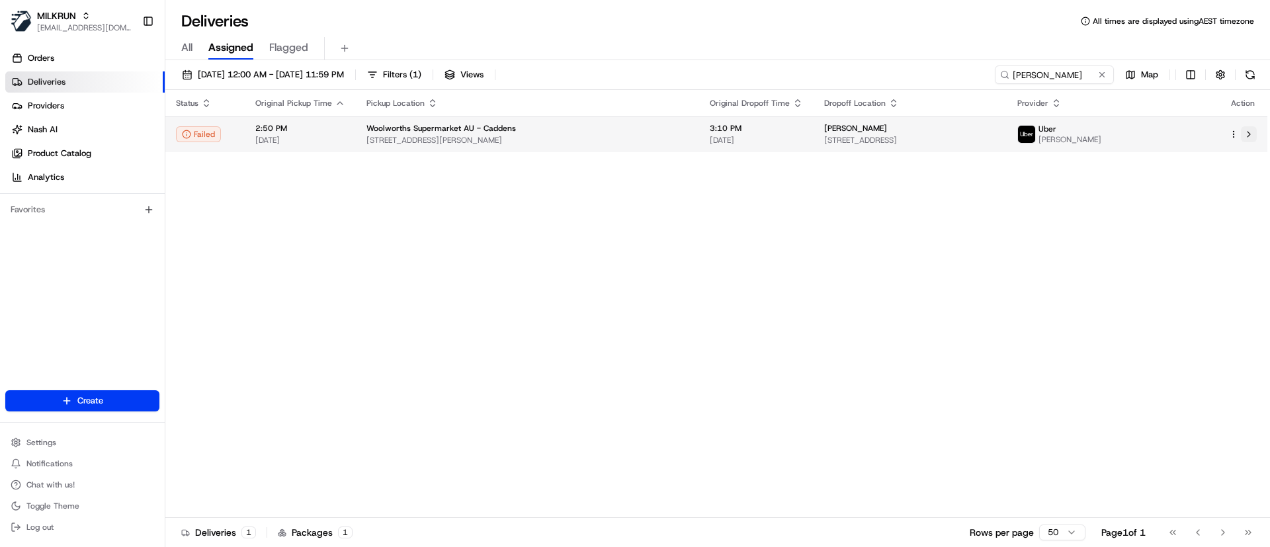
click at [1245, 128] on button at bounding box center [1249, 134] width 16 height 16
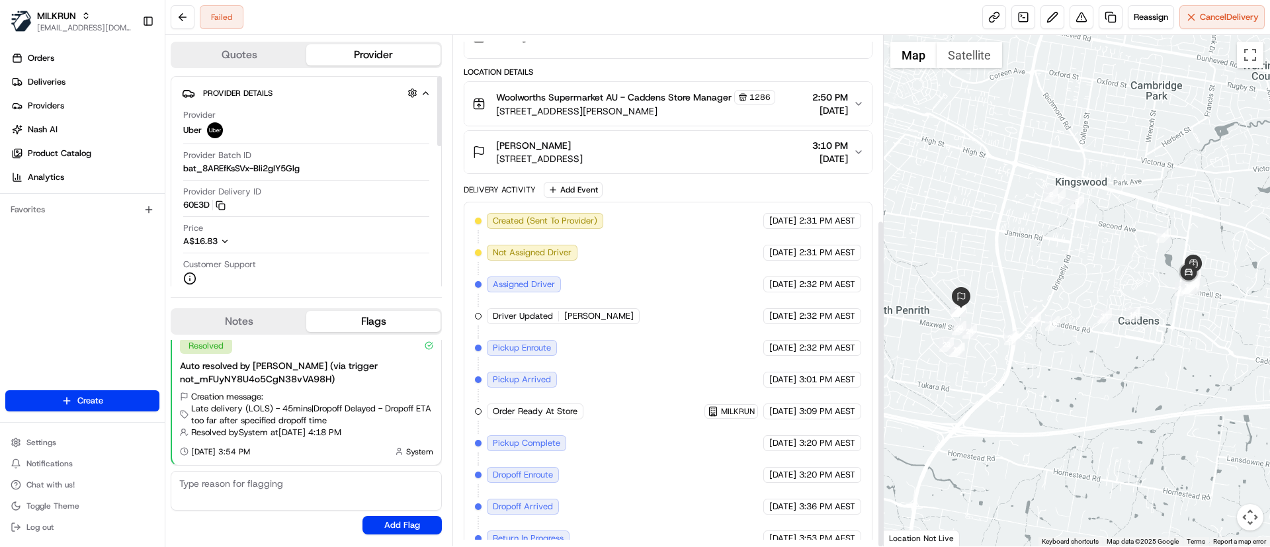
scroll to position [287, 0]
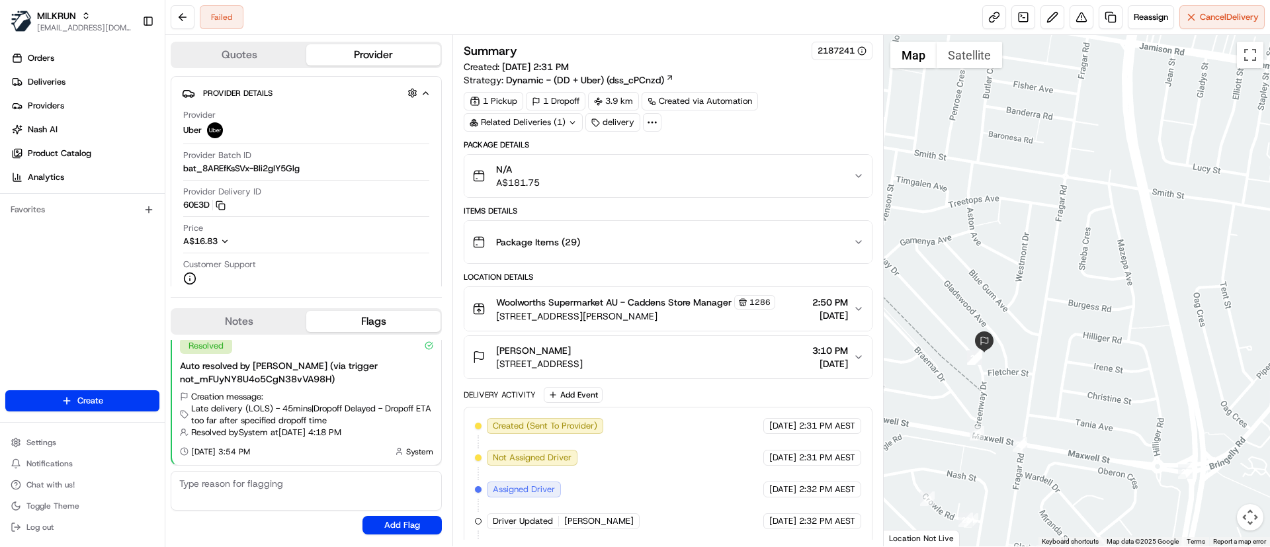
click at [583, 368] on span "[STREET_ADDRESS]" at bounding box center [539, 363] width 87 height 13
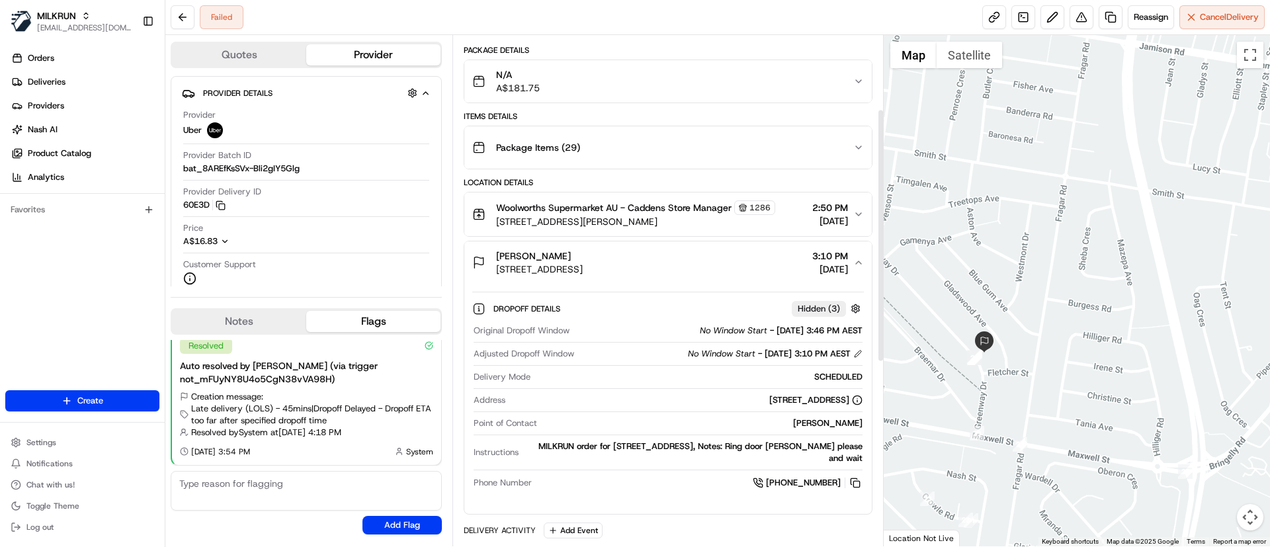
scroll to position [149, 0]
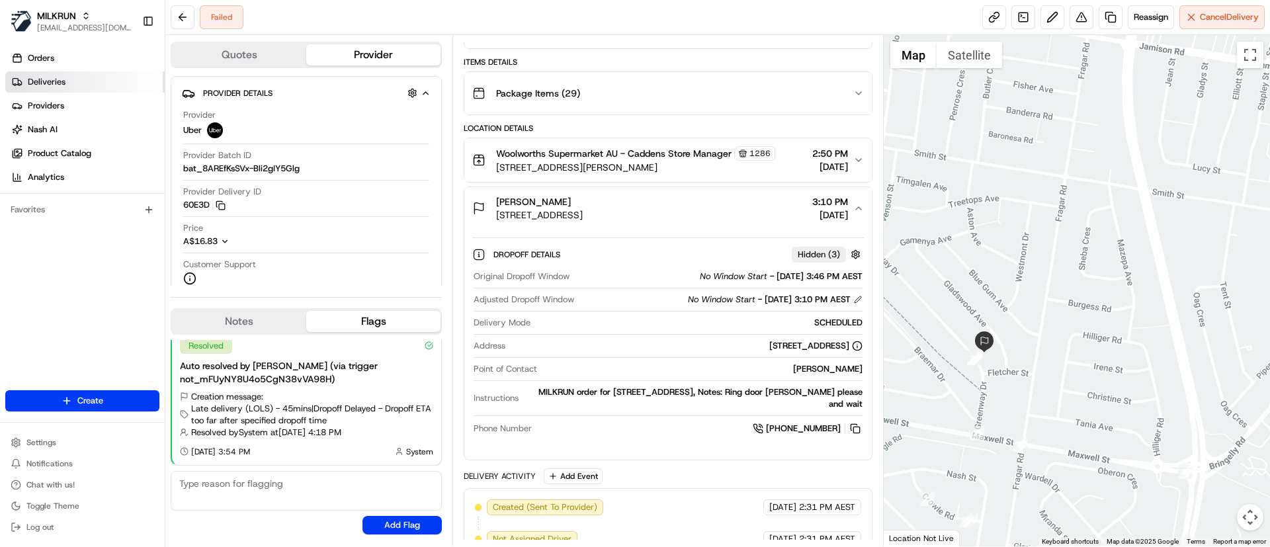
click at [81, 83] on link "Deliveries" at bounding box center [84, 81] width 159 height 21
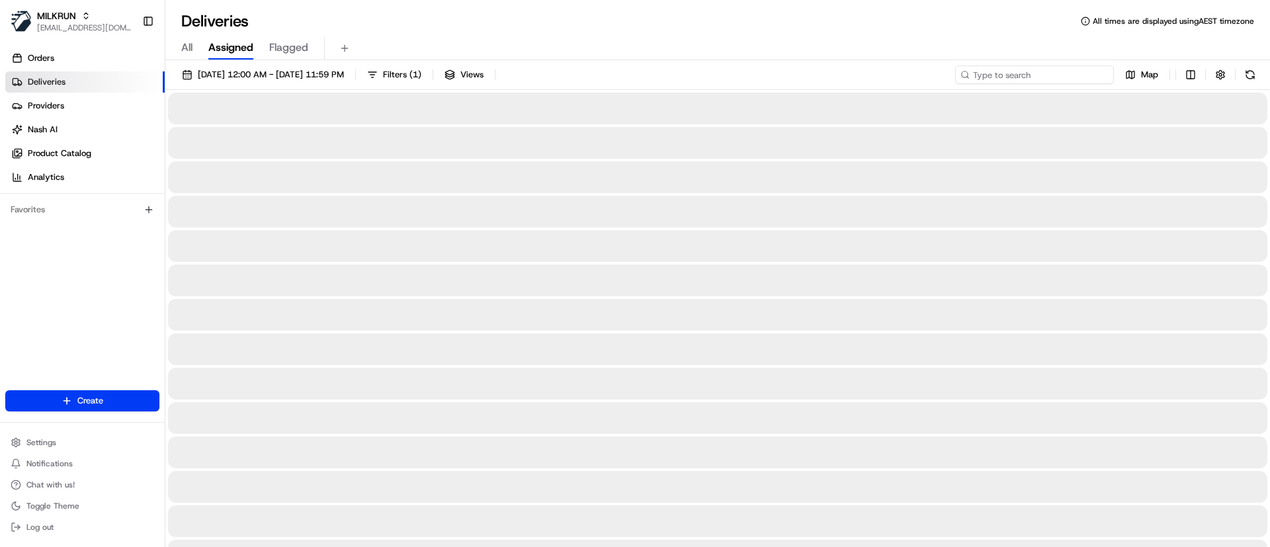
click at [1030, 77] on input at bounding box center [1034, 75] width 159 height 19
paste input "fa6e5214-9de3-4d1a-a17c-aeb95edadd7f"
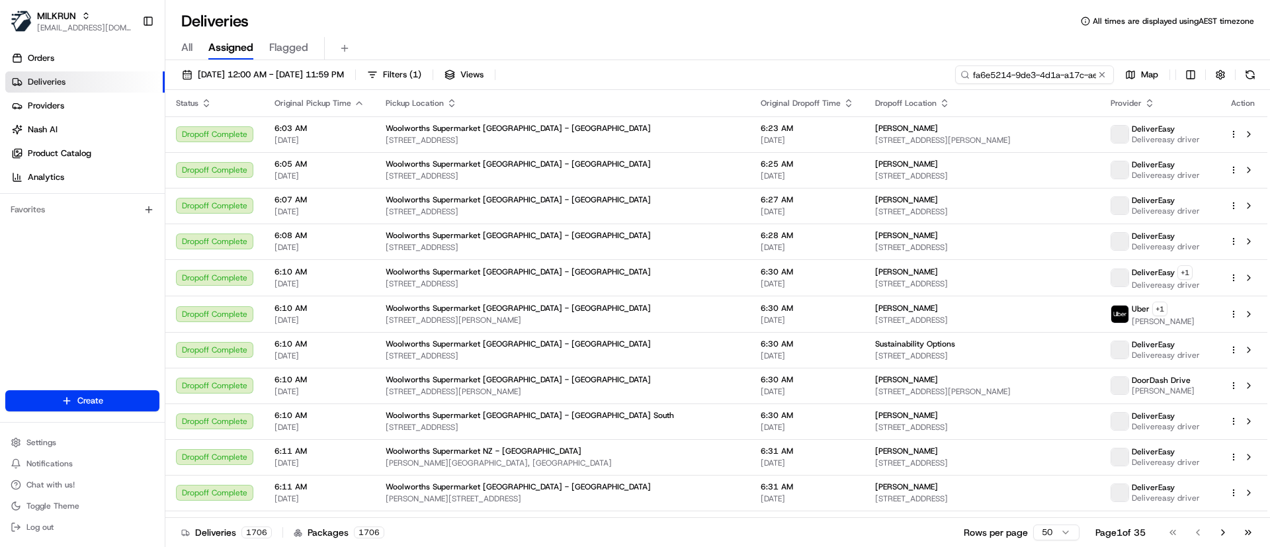
scroll to position [0, 56]
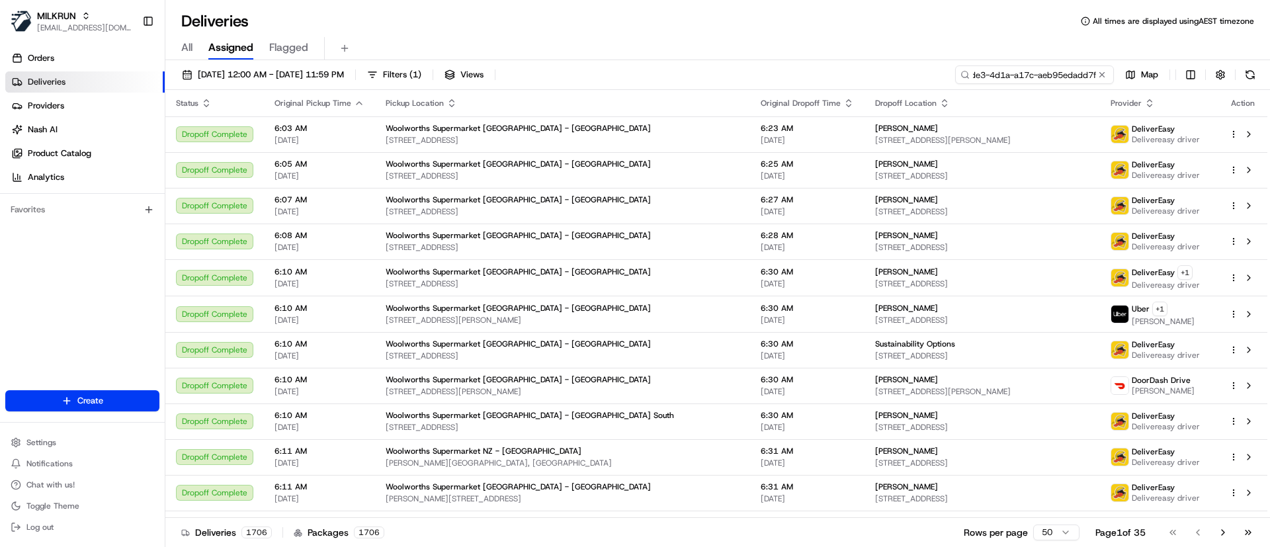
type input "fa6e5214-9de3-4d1a-a17c-aeb95edadd7f"
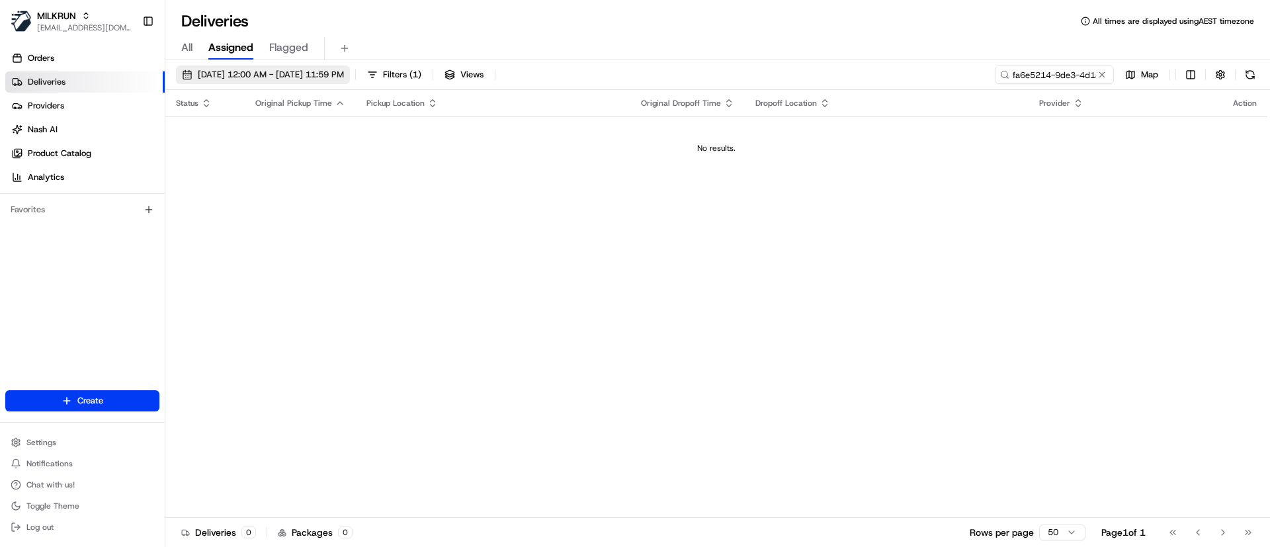
click at [198, 73] on button "18/08/2025 12:00 AM - 18/08/2025 11:59 PM" at bounding box center [263, 75] width 174 height 19
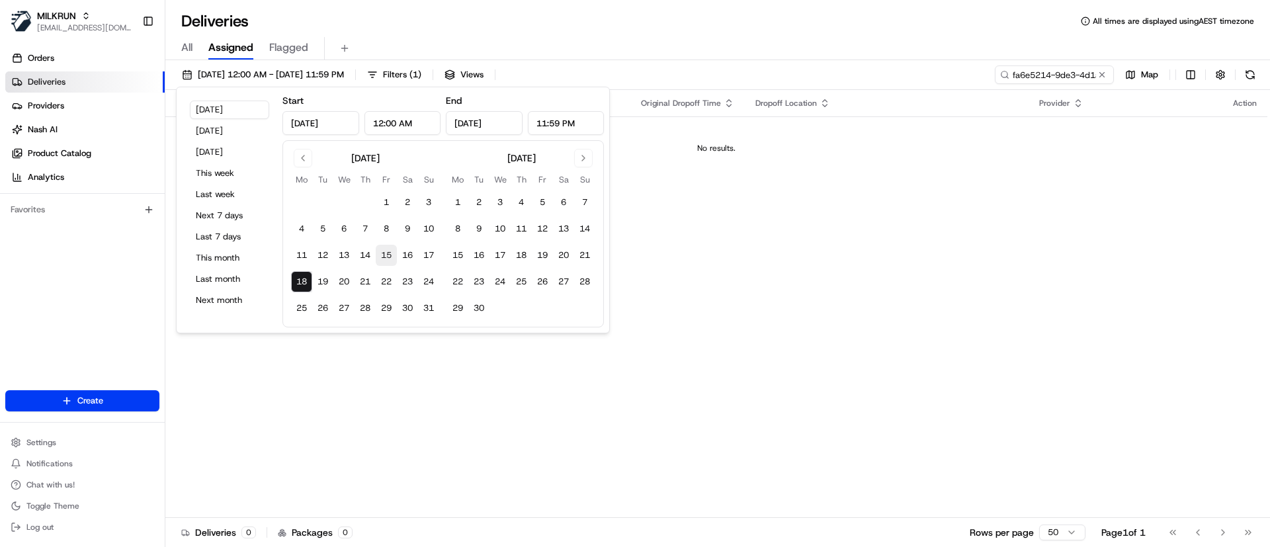
click at [388, 253] on button "15" at bounding box center [386, 255] width 21 height 21
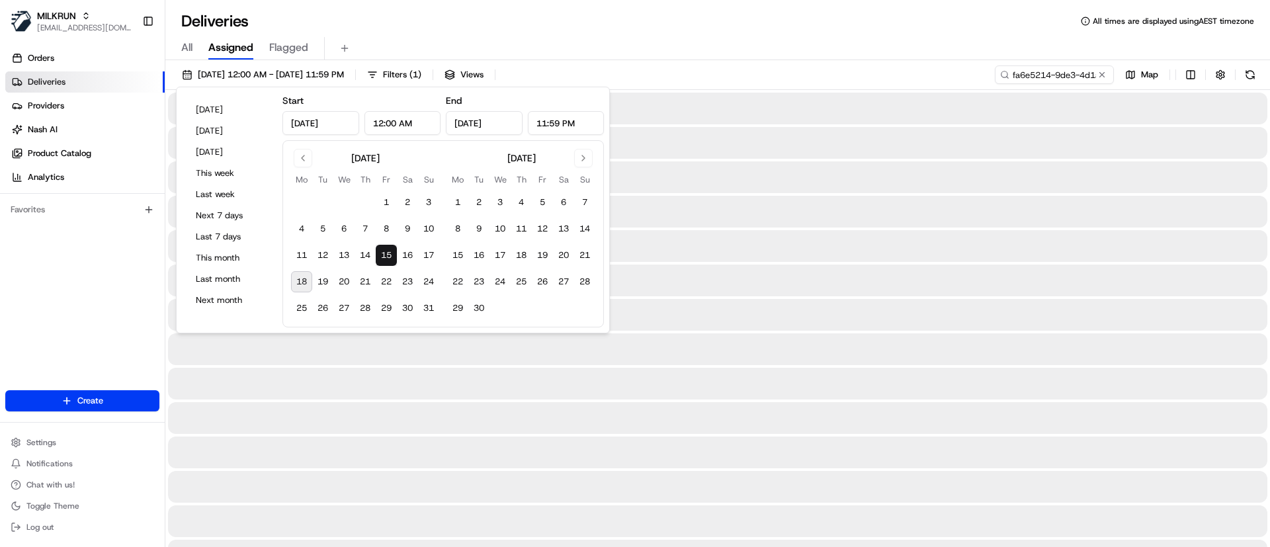
type input "Aug 15, 2025"
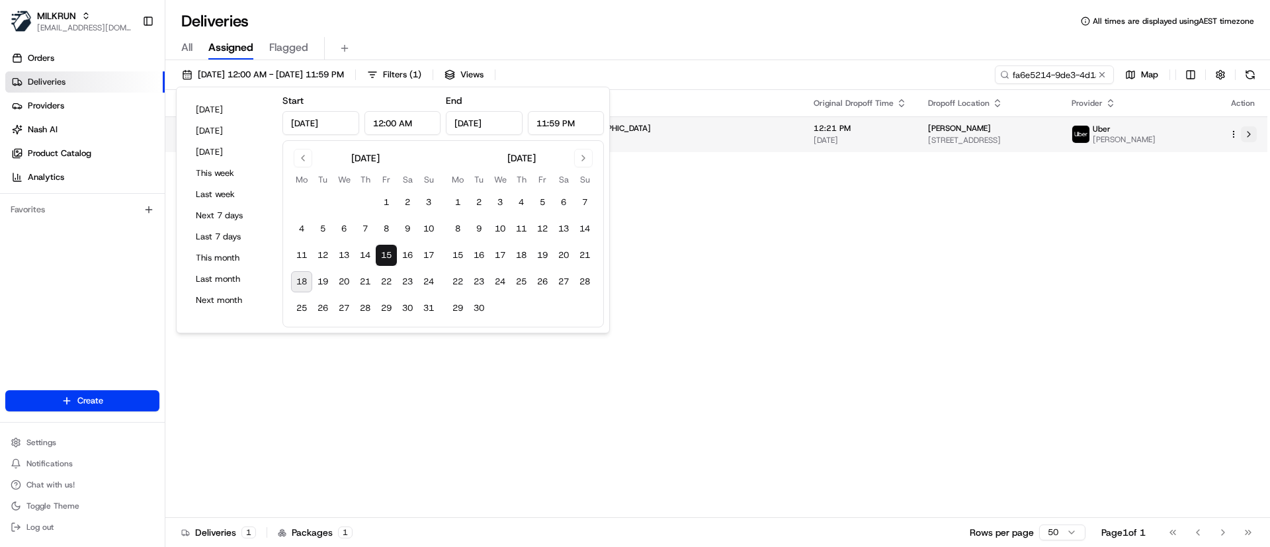
click at [1253, 137] on button at bounding box center [1249, 134] width 16 height 16
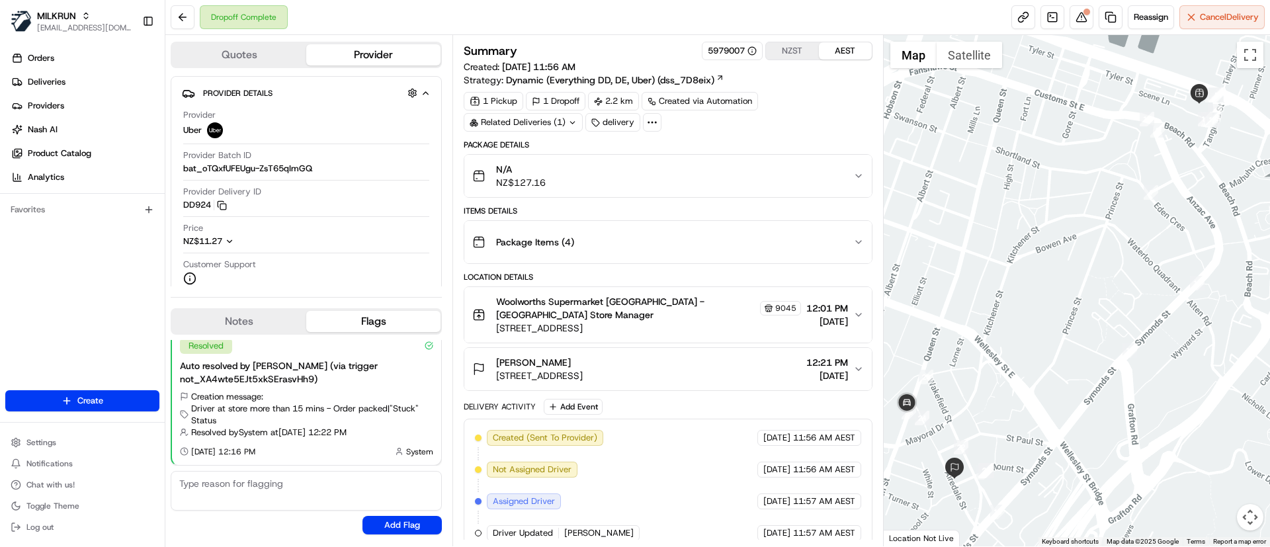
click at [579, 232] on div "Package Items ( 4 )" at bounding box center [662, 242] width 380 height 26
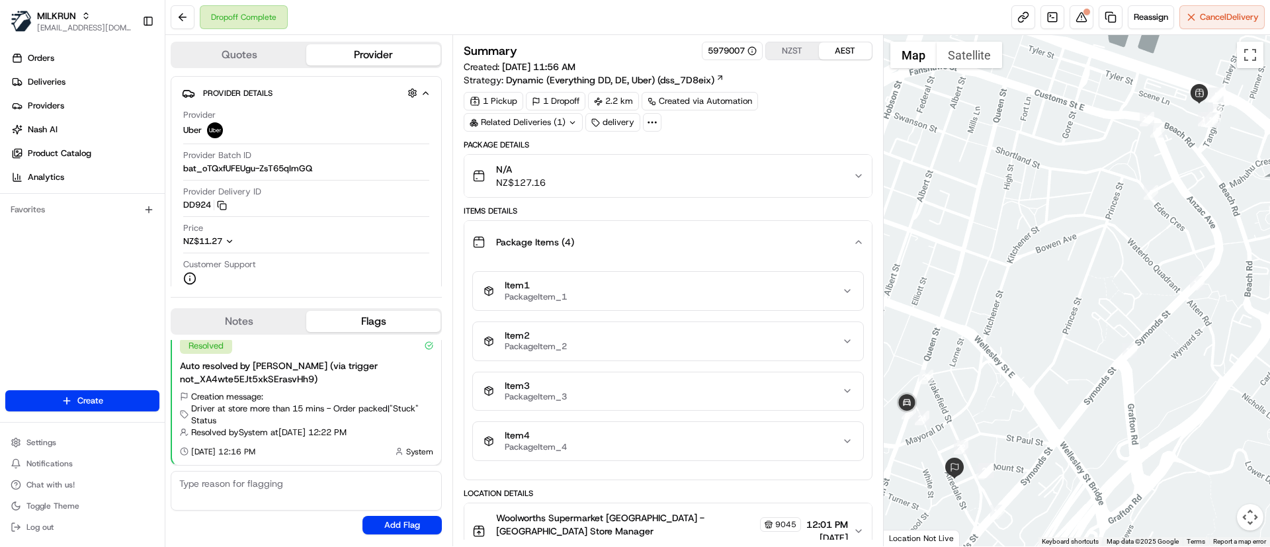
click at [580, 232] on div "Package Items ( 4 )" at bounding box center [662, 242] width 380 height 26
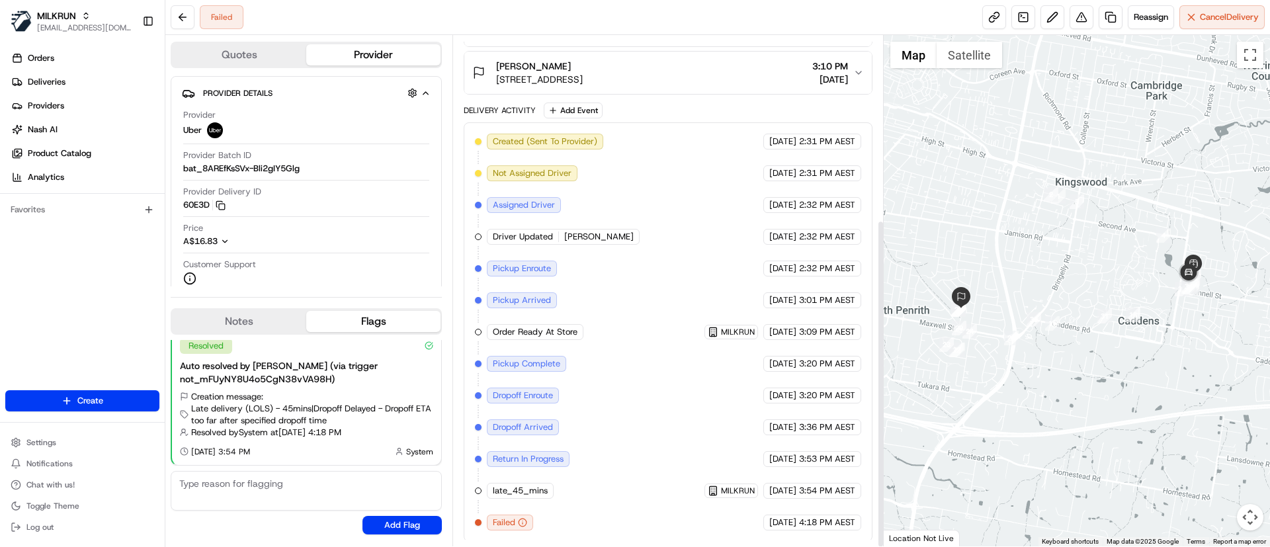
scroll to position [287, 0]
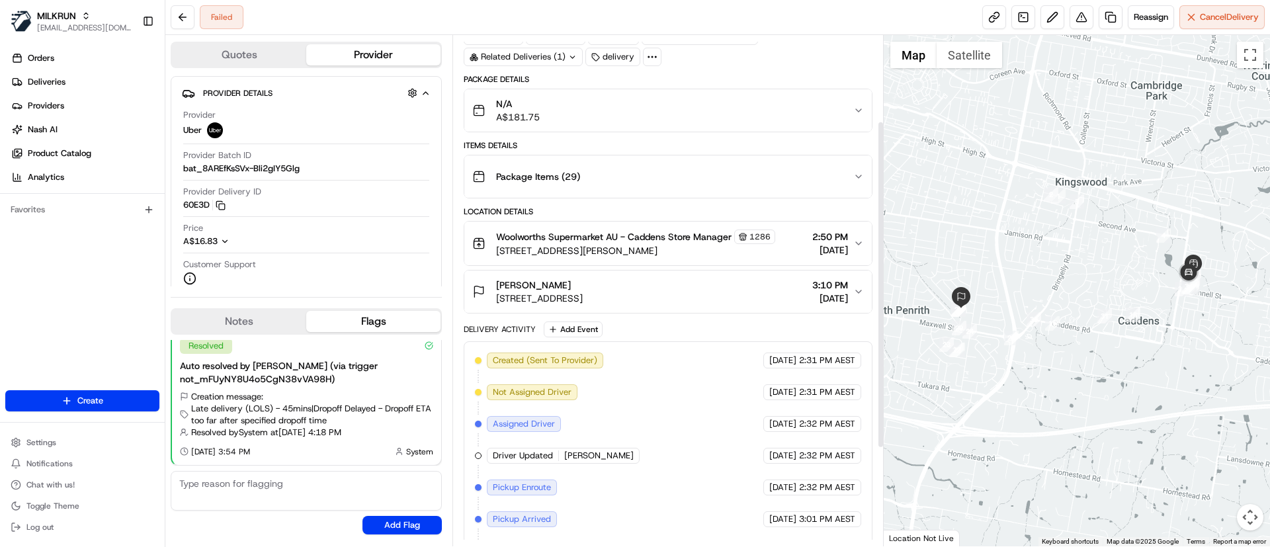
scroll to position [64, 0]
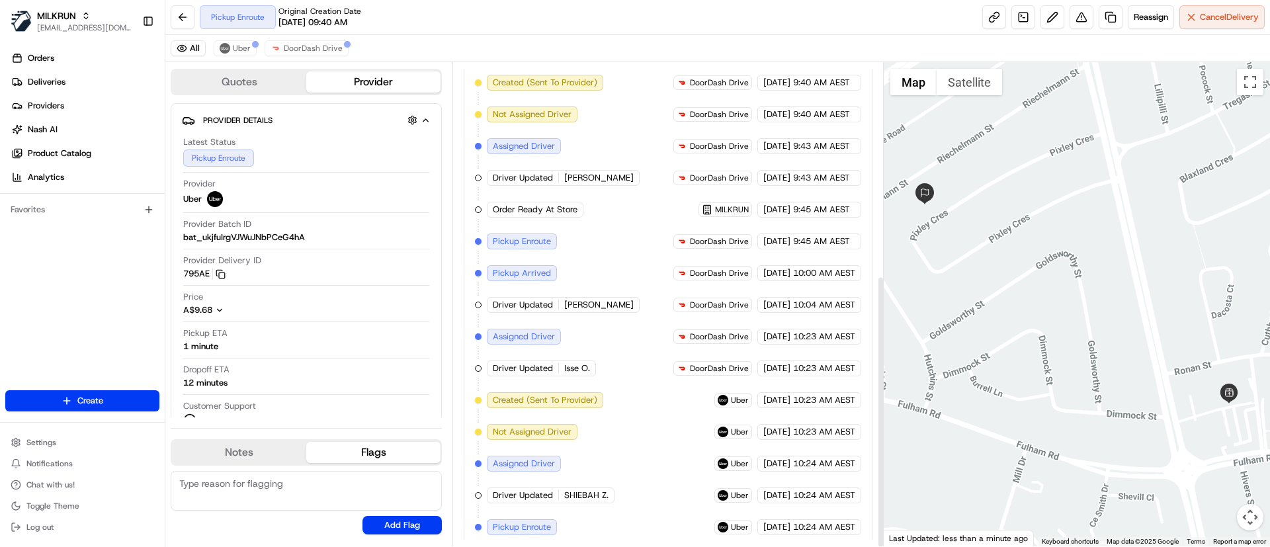
scroll to position [377, 0]
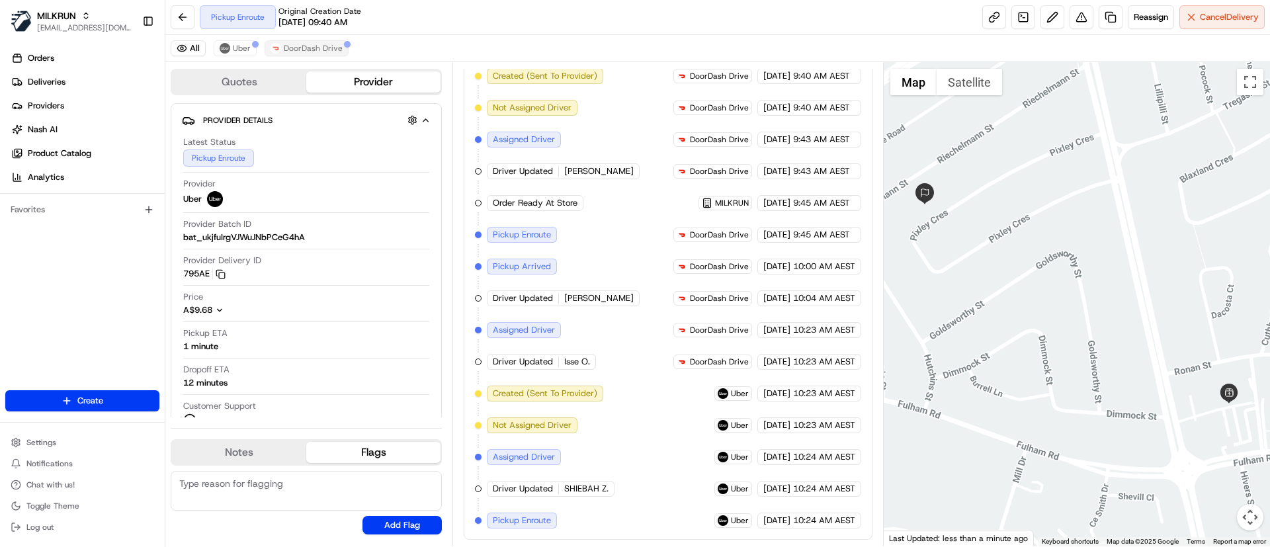
click at [302, 43] on div "All Uber DoorDash Drive" at bounding box center [717, 48] width 1105 height 27
click at [305, 48] on span "DoorDash Drive" at bounding box center [313, 48] width 59 height 11
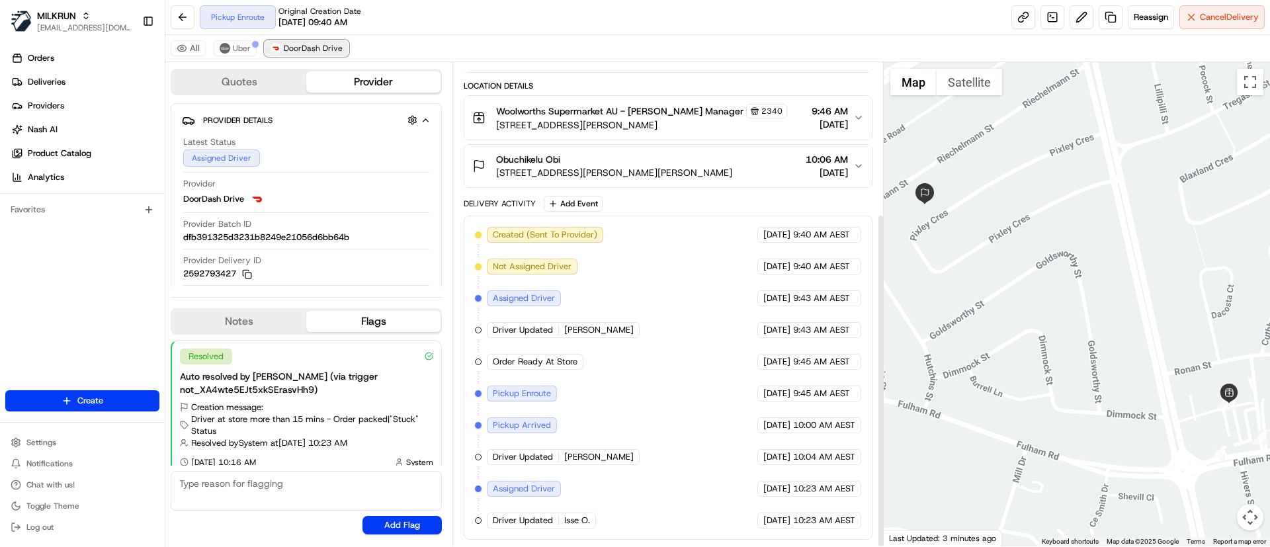
scroll to position [218, 0]
click at [1208, 19] on span "Cancel Delivery" at bounding box center [1229, 17] width 59 height 12
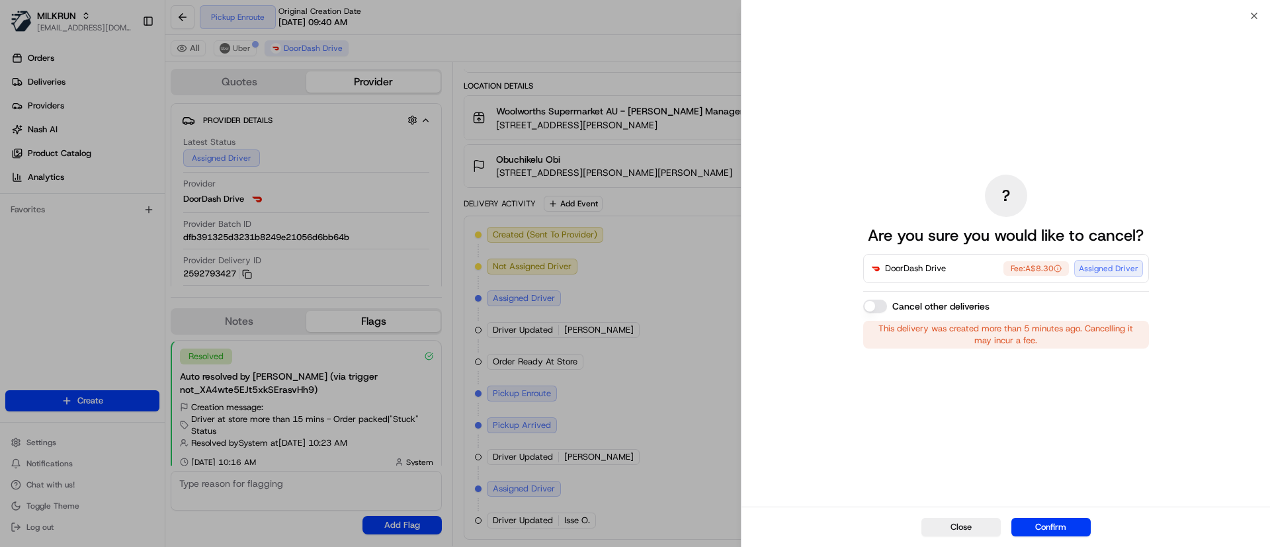
click at [1049, 528] on button "Confirm" at bounding box center [1051, 527] width 79 height 19
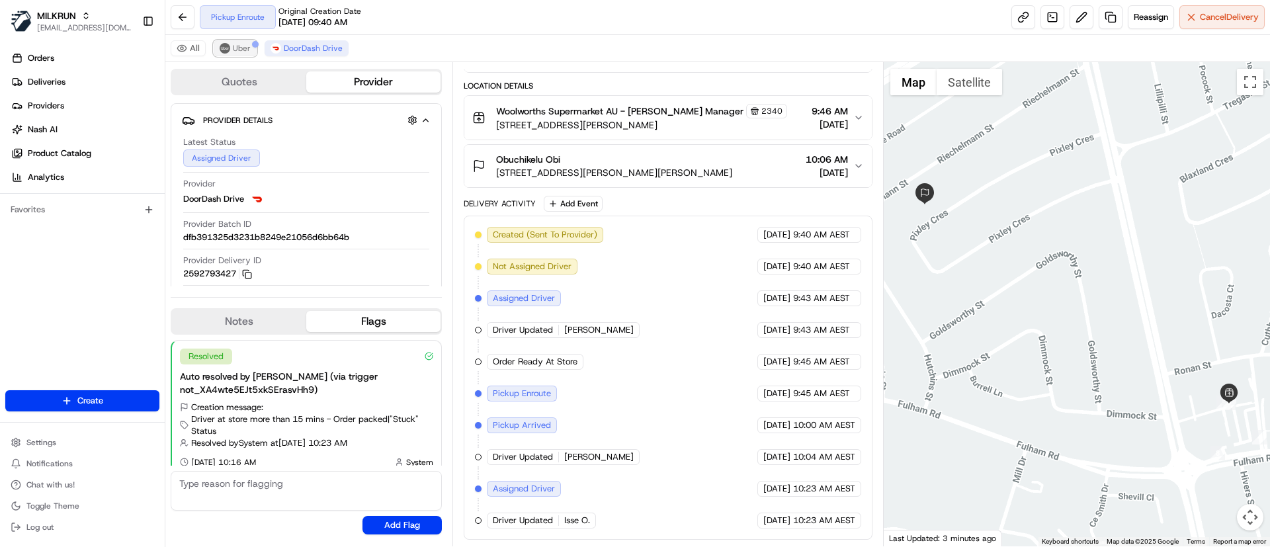
click at [226, 42] on button "Uber" at bounding box center [235, 48] width 43 height 16
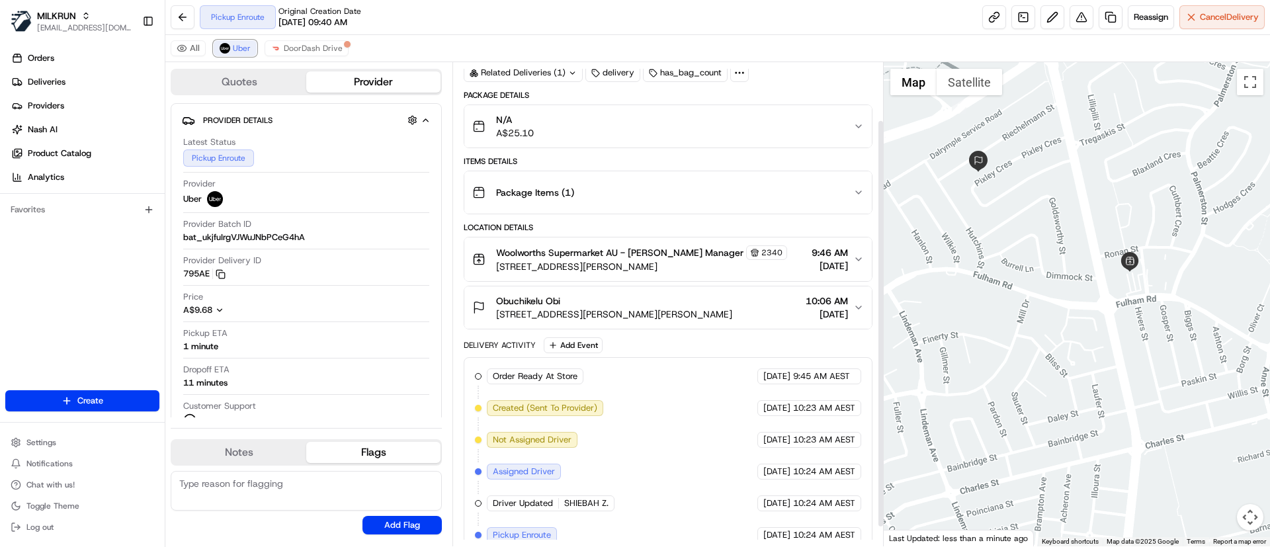
scroll to position [91, 0]
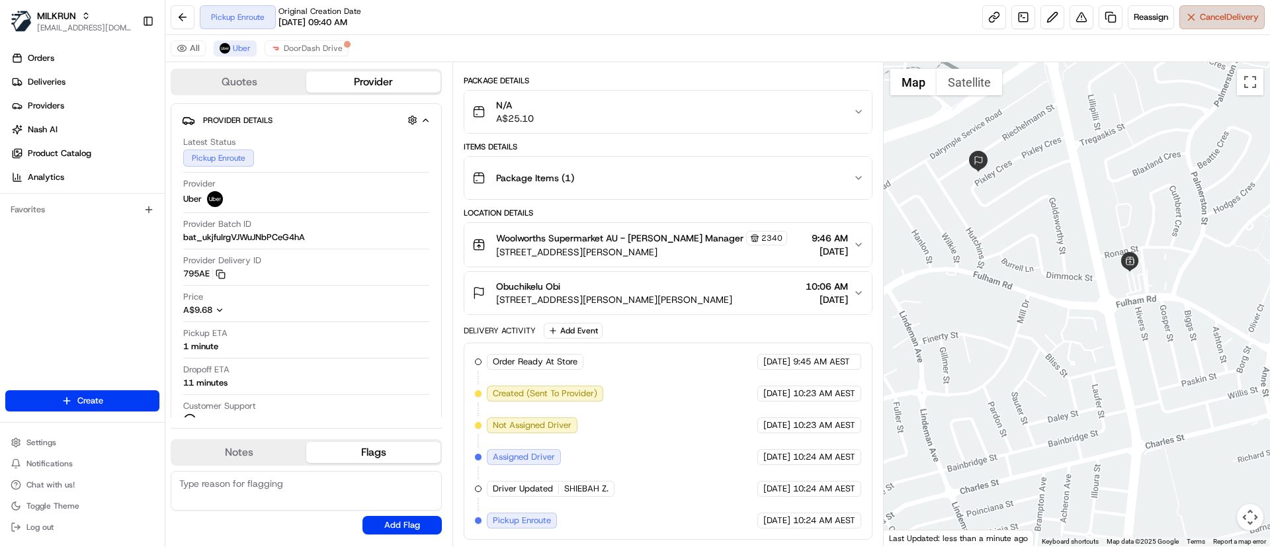
click at [1210, 18] on span "Cancel Delivery" at bounding box center [1229, 17] width 59 height 12
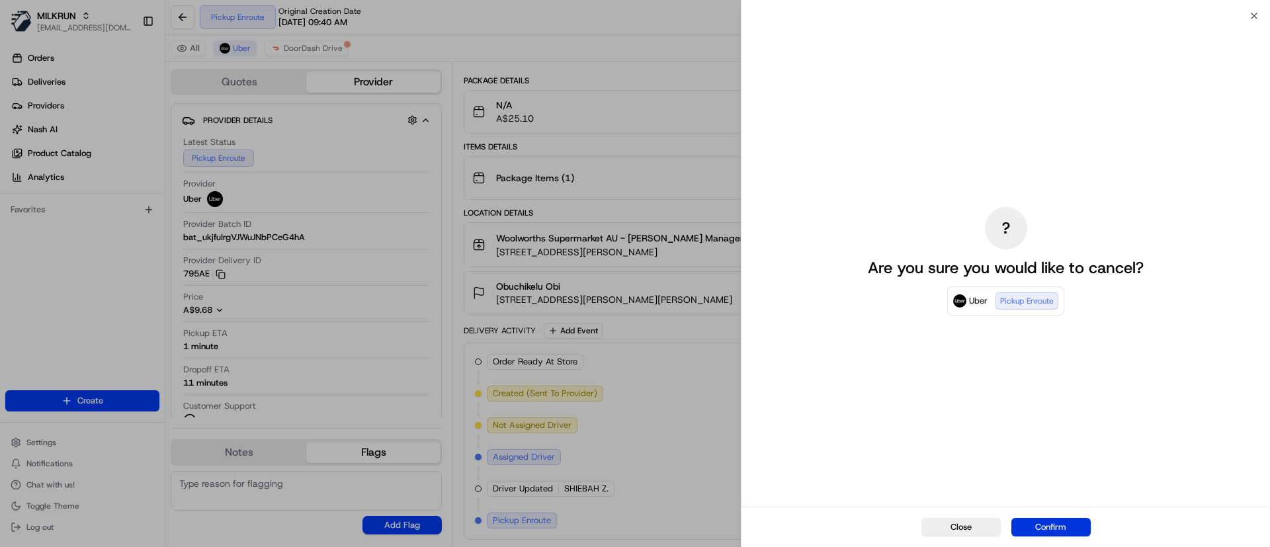
click at [1058, 527] on button "Confirm" at bounding box center [1051, 527] width 79 height 19
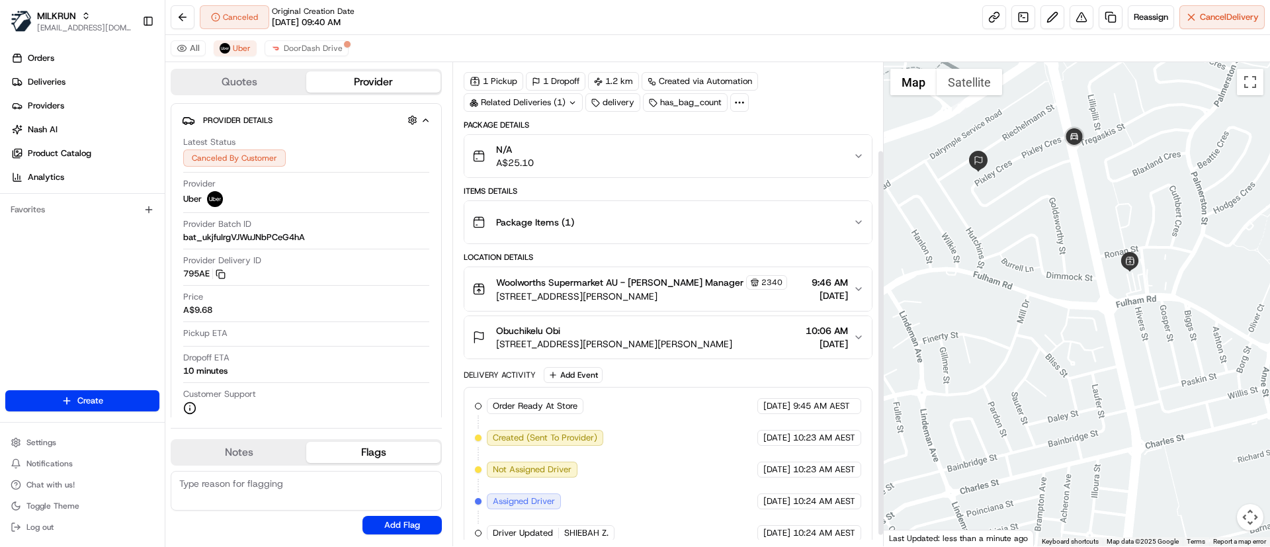
scroll to position [123, 0]
